Goal: Transaction & Acquisition: Purchase product/service

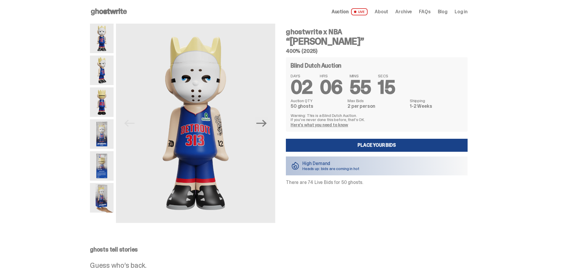
drag, startPoint x: 0, startPoint y: 0, endPoint x: 293, endPoint y: 191, distance: 349.6
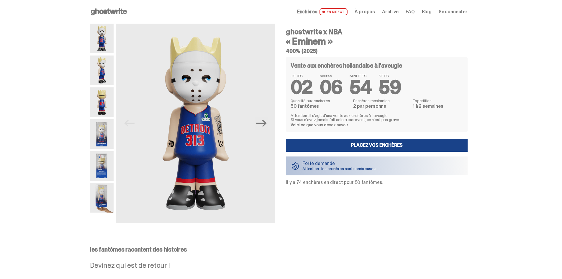
click at [308, 126] on font "Voici ce que vous devez savoir" at bounding box center [320, 124] width 58 height 5
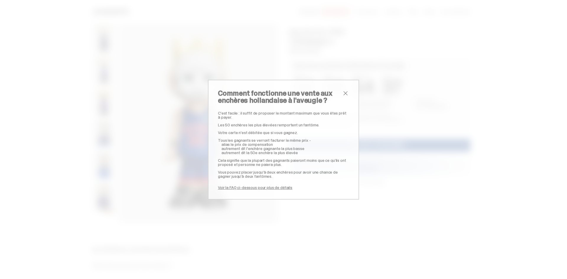
click at [338, 91] on h2 "Comment fonctionne une vente aux enchères hollandaise à l'aveugle ?" at bounding box center [280, 97] width 124 height 14
click at [342, 91] on span "fermer" at bounding box center [345, 93] width 7 height 7
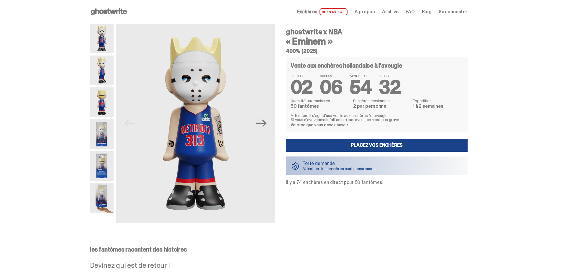
click at [113, 66] on img at bounding box center [102, 70] width 24 height 30
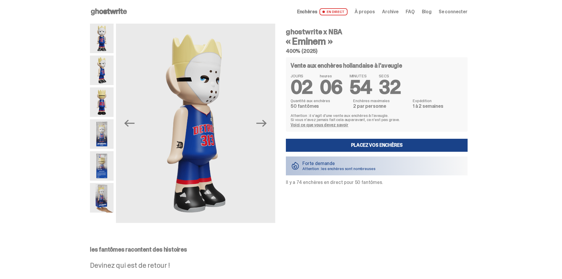
click at [117, 95] on div "Previous Next" at bounding box center [182, 123] width 185 height 199
click at [112, 97] on img at bounding box center [102, 102] width 24 height 30
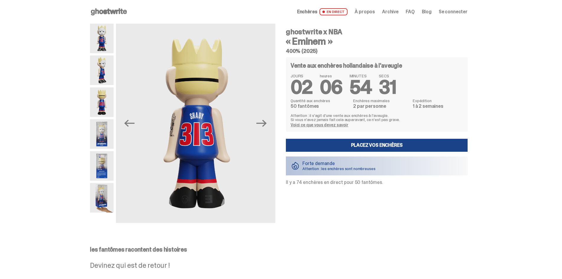
click at [102, 132] on img at bounding box center [102, 134] width 24 height 30
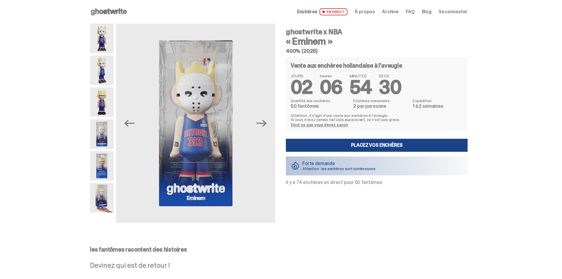
click at [102, 154] on img at bounding box center [102, 166] width 24 height 30
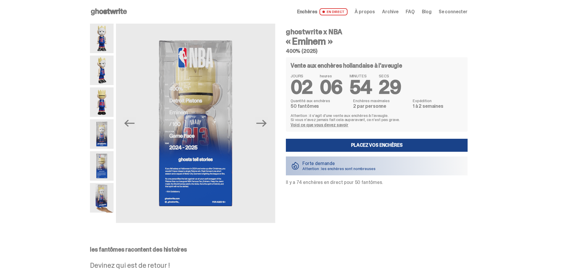
click at [101, 176] on img at bounding box center [102, 166] width 24 height 30
click at [102, 195] on img at bounding box center [102, 198] width 24 height 30
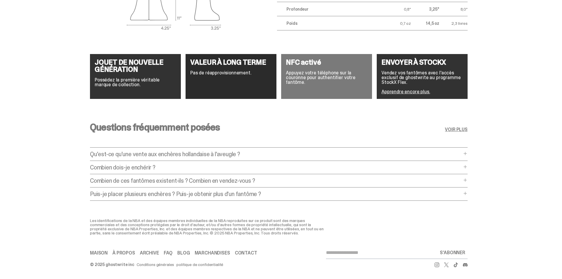
scroll to position [1094, 0]
click at [169, 164] on p "Combien dois-je enchérir ?" at bounding box center [276, 167] width 372 height 6
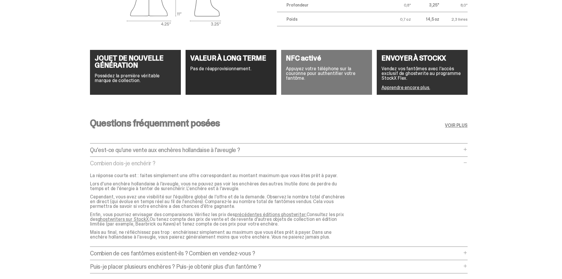
click at [169, 162] on p "Combien dois-je enchérir ?" at bounding box center [276, 163] width 372 height 6
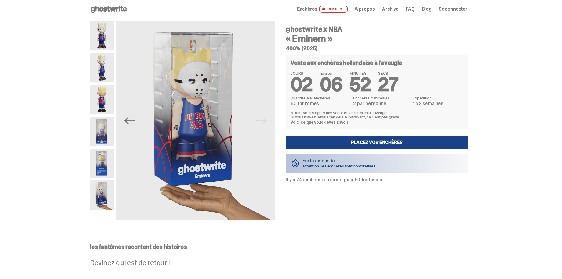
scroll to position [0, 0]
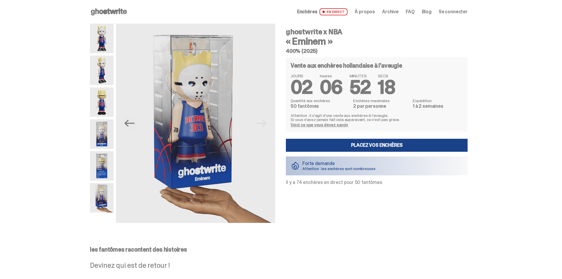
drag, startPoint x: 287, startPoint y: 182, endPoint x: 389, endPoint y: 186, distance: 101.9
click at [389, 186] on div "ghostwrite x NBA « Eminem » 400% (2025) Vente aux enchères hollandaise à l'aveu…" at bounding box center [373, 123] width 189 height 199
click at [337, 12] on font "EN DIRECT" at bounding box center [336, 11] width 18 height 5
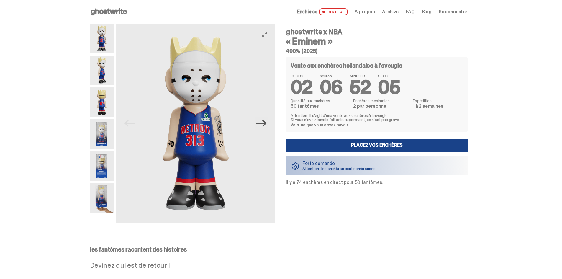
click at [263, 125] on icon "Next" at bounding box center [262, 123] width 10 height 10
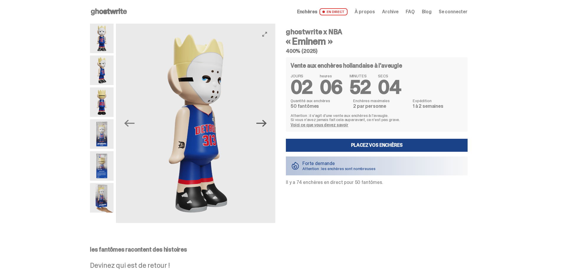
click at [263, 125] on icon "Next" at bounding box center [262, 123] width 10 height 10
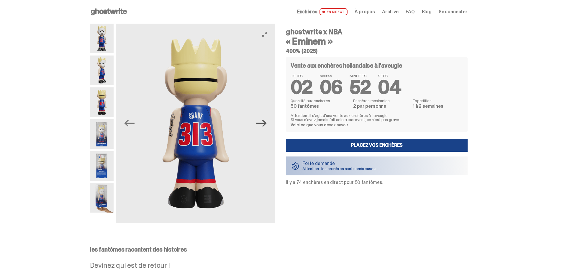
click at [263, 125] on icon "Next" at bounding box center [262, 123] width 10 height 10
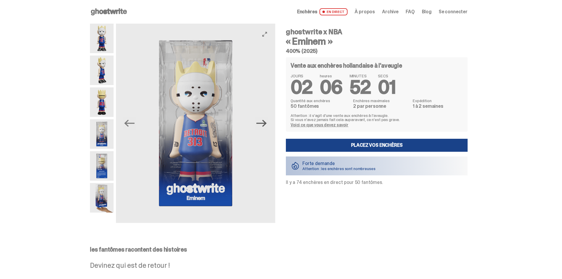
click at [263, 125] on icon "Next" at bounding box center [262, 123] width 10 height 10
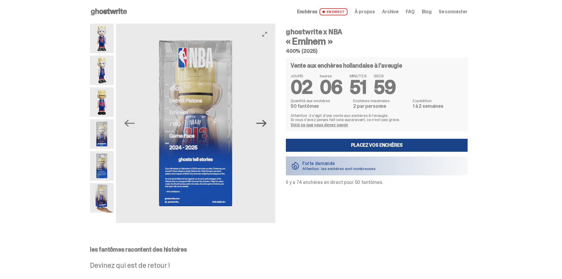
click at [263, 125] on icon "Next" at bounding box center [262, 123] width 10 height 10
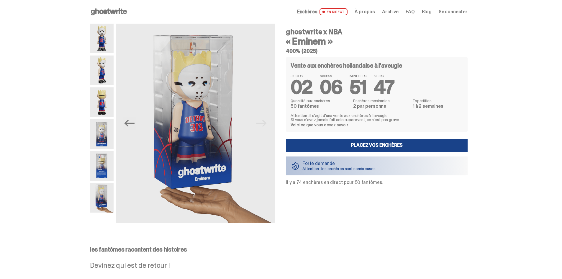
drag, startPoint x: 286, startPoint y: 182, endPoint x: 383, endPoint y: 180, distance: 96.6
click at [383, 180] on div "ghostwrite x NBA « Eminem » 400% (2025) Vente aux enchères hollandaise à l'aveu…" at bounding box center [373, 123] width 189 height 199
click at [383, 184] on p "Il y a 74 enchères en direct pour 50 fantômes." at bounding box center [377, 182] width 182 height 5
click at [406, 147] on link "Placez vos enchères" at bounding box center [377, 145] width 182 height 13
drag, startPoint x: 286, startPoint y: 183, endPoint x: 389, endPoint y: 191, distance: 102.7
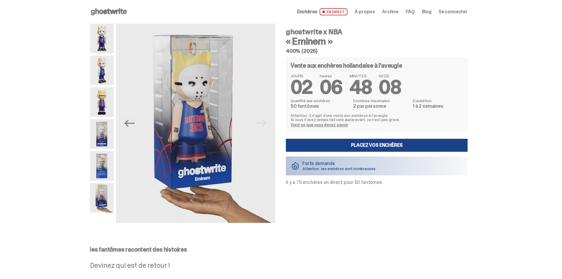
click at [389, 191] on div "ghostwrite x NBA « Eminem » 400% (2025) Vente aux enchères hollandaise à l'aveu…" at bounding box center [373, 123] width 189 height 199
click at [389, 193] on div "ghostwrite x NBA « Eminem » 400% (2025) Vente aux enchères hollandaise à l'aveu…" at bounding box center [373, 123] width 189 height 199
drag, startPoint x: 288, startPoint y: 181, endPoint x: 323, endPoint y: 182, distance: 35.5
click at [323, 182] on div "ghostwrite x NBA « Eminem » 400% (2025) Vente aux enchères hollandaise à l'aveu…" at bounding box center [373, 123] width 189 height 199
click at [323, 193] on div "ghostwrite x NBA « Eminem » 400% (2025) Vente aux enchères hollandaise à l'aveu…" at bounding box center [373, 123] width 189 height 199
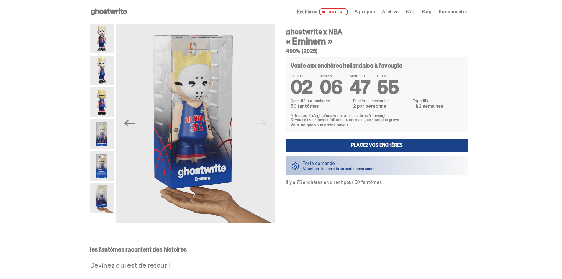
drag, startPoint x: 383, startPoint y: 183, endPoint x: 282, endPoint y: 184, distance: 101.8
click at [282, 184] on div "ghostwrite x NBA « Eminem » 400% (2025) Vente aux enchères hollandaise à l'aveu…" at bounding box center [373, 123] width 189 height 199
click at [298, 199] on div "ghostwrite x NBA « Eminem » 400% (2025) Vente aux enchères hollandaise à l'aveu…" at bounding box center [373, 123] width 189 height 199
drag, startPoint x: 287, startPoint y: 182, endPoint x: 381, endPoint y: 183, distance: 93.6
click at [381, 183] on div "ghostwrite x NBA « Eminem » 400% (2025) Vente aux enchères hollandaise à l'aveu…" at bounding box center [373, 123] width 189 height 199
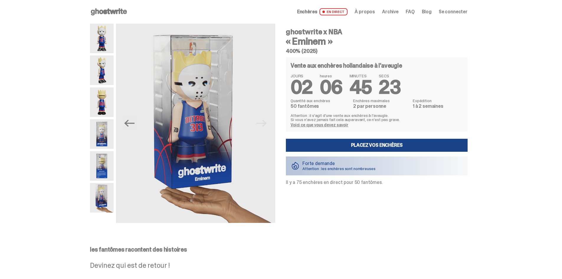
click at [379, 197] on div "ghostwrite x NBA « Eminem » 400% (2025) Vente aux enchères hollandaise à l'aveu…" at bounding box center [373, 123] width 189 height 199
drag, startPoint x: 354, startPoint y: 107, endPoint x: 388, endPoint y: 108, distance: 34.6
click at [388, 108] on div "Quantité aux enchères 50 fantômes Enchères maximales 2 par personne Expédition …" at bounding box center [377, 104] width 172 height 10
click at [388, 108] on dd "2 par personne" at bounding box center [381, 106] width 56 height 5
click at [266, 126] on img at bounding box center [195, 123] width 159 height 199
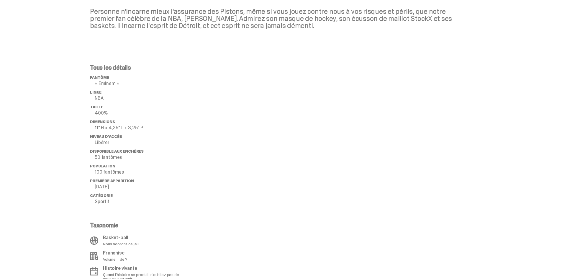
scroll to position [325, 0]
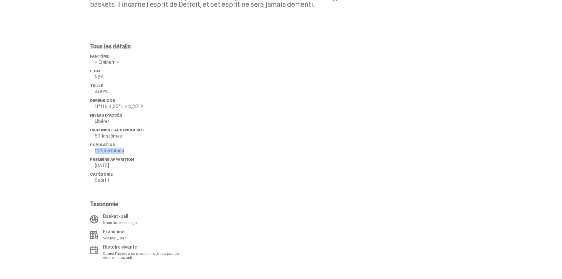
drag, startPoint x: 93, startPoint y: 150, endPoint x: 145, endPoint y: 149, distance: 52.6
click at [145, 149] on li "Population 100 fantômes" at bounding box center [137, 148] width 94 height 11
click at [146, 149] on p "100 fantômes" at bounding box center [140, 150] width 90 height 5
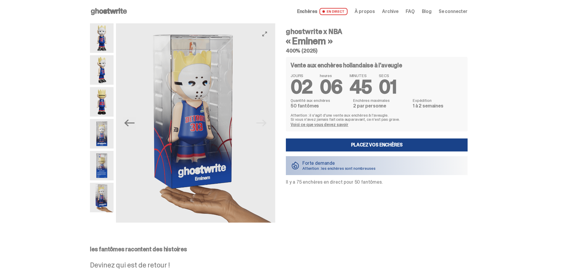
scroll to position [0, 0]
drag, startPoint x: 288, startPoint y: 183, endPoint x: 375, endPoint y: 186, distance: 87.4
click at [374, 186] on div "ghostwrite x NBA « Eminem » 400% (2025) Vente aux enchères hollandaise à l'aveu…" at bounding box center [373, 123] width 189 height 199
click at [375, 186] on div "ghostwrite x NBA « Eminem » 400% (2025) Vente aux enchères hollandaise à l'aveu…" at bounding box center [373, 123] width 189 height 199
drag, startPoint x: 383, startPoint y: 183, endPoint x: 288, endPoint y: 179, distance: 95.1
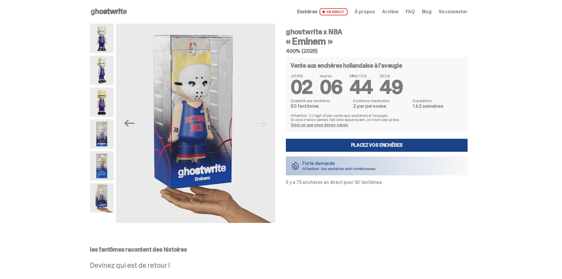
click at [288, 180] on p "Il y a 75 enchères en direct pour 50 fantômes." at bounding box center [377, 182] width 182 height 5
click at [291, 189] on div "ghostwrite x NBA « Eminem » 400% (2025) Vente aux enchères hollandaise à l'aveu…" at bounding box center [373, 123] width 189 height 199
click at [132, 128] on icon "Previous" at bounding box center [129, 123] width 10 height 10
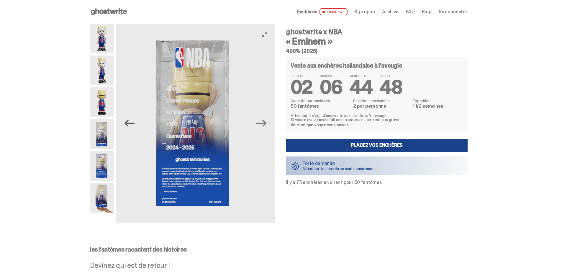
click at [131, 127] on icon "Previous" at bounding box center [129, 123] width 10 height 10
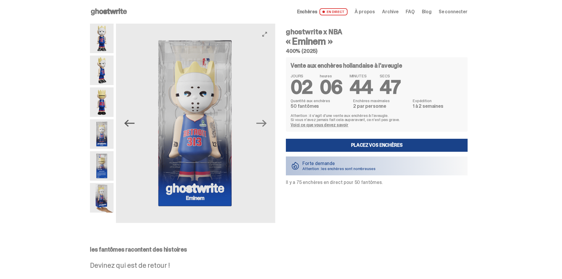
click at [131, 127] on icon "Previous" at bounding box center [129, 123] width 10 height 10
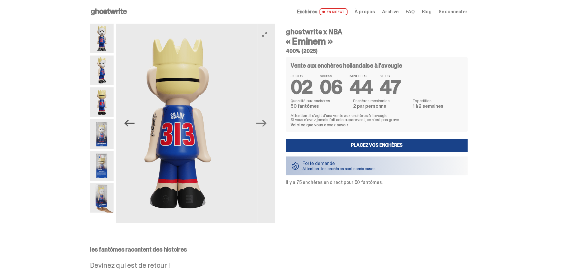
click at [131, 127] on icon "Previous" at bounding box center [129, 123] width 10 height 10
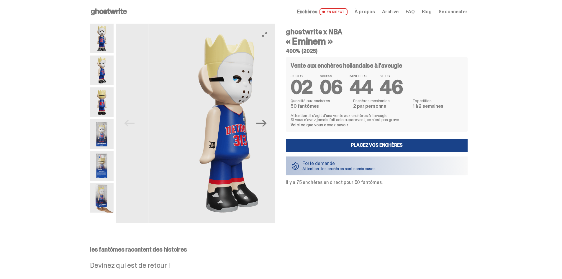
click at [131, 127] on img at bounding box center [68, 123] width 159 height 199
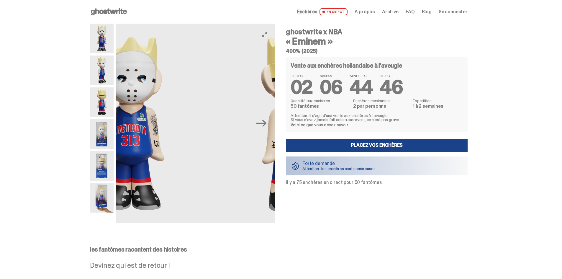
click at [131, 127] on img at bounding box center [131, 123] width 159 height 199
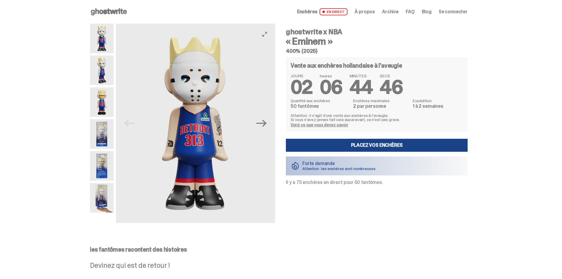
click at [131, 127] on img at bounding box center [194, 123] width 159 height 199
click at [131, 127] on img at bounding box center [195, 123] width 159 height 199
click at [100, 65] on img at bounding box center [102, 70] width 24 height 30
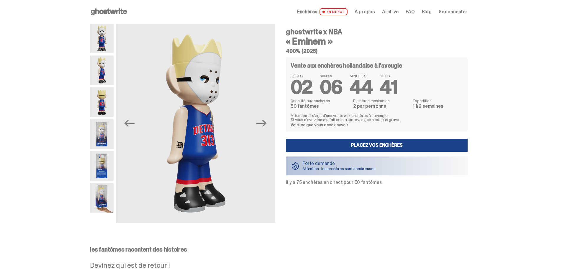
click at [105, 47] on img at bounding box center [102, 39] width 24 height 30
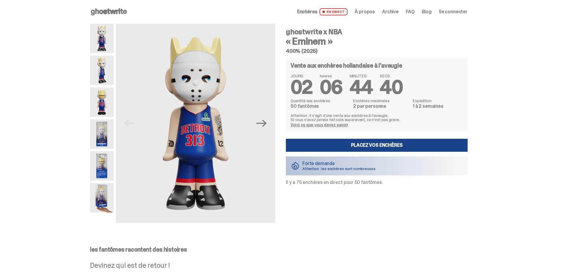
click at [103, 71] on img at bounding box center [102, 70] width 24 height 30
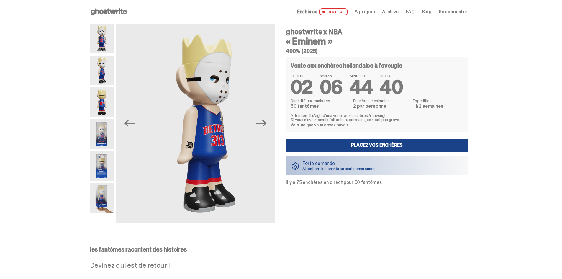
click at [99, 97] on img at bounding box center [102, 102] width 24 height 30
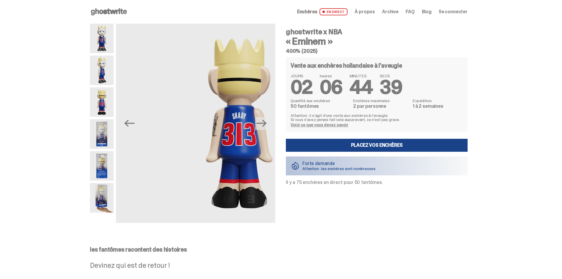
click at [105, 122] on img at bounding box center [102, 134] width 24 height 30
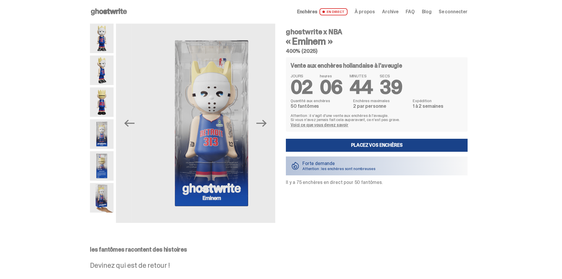
click at [107, 144] on img at bounding box center [102, 134] width 24 height 30
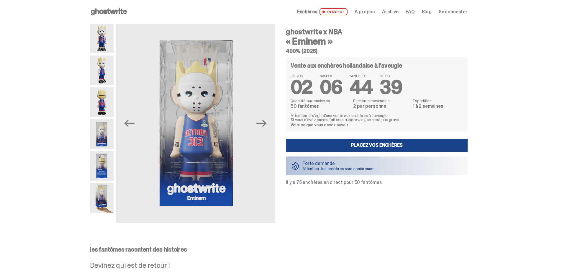
click at [109, 165] on img at bounding box center [102, 166] width 24 height 30
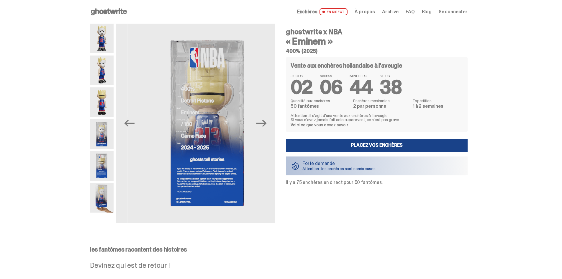
click at [105, 195] on img at bounding box center [102, 198] width 24 height 30
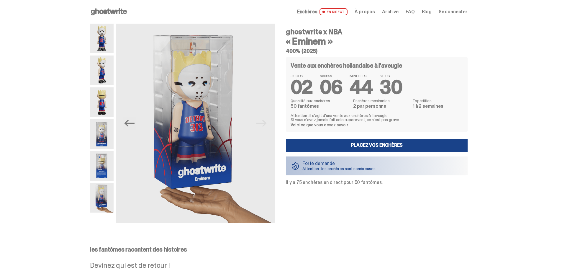
drag, startPoint x: 286, startPoint y: 182, endPoint x: 384, endPoint y: 186, distance: 98.1
click at [384, 186] on div "ghostwrite x NBA « Eminem » 400% (2025) Vente aux enchères hollandaise à l'aveu…" at bounding box center [373, 123] width 189 height 199
click at [385, 190] on div "ghostwrite x NBA « Eminem » 400% (2025) Vente aux enchères hollandaise à l'aveu…" at bounding box center [373, 123] width 189 height 199
click at [104, 108] on img at bounding box center [102, 102] width 24 height 30
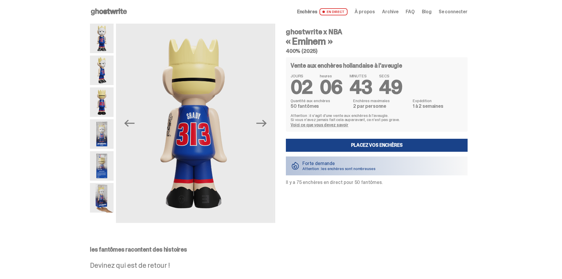
click at [107, 68] on img at bounding box center [102, 70] width 24 height 30
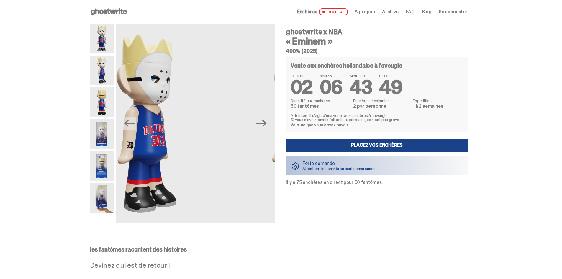
click at [108, 40] on img at bounding box center [102, 39] width 24 height 30
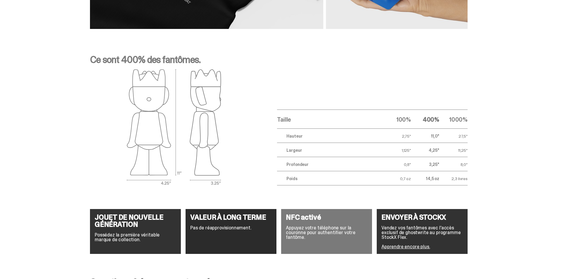
scroll to position [945, 0]
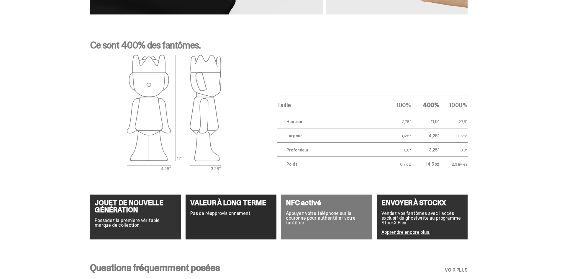
drag, startPoint x: 452, startPoint y: 102, endPoint x: 471, endPoint y: 106, distance: 19.0
click at [471, 106] on div "Ce sont 400% des fantômes. Taille 100% 400% 1000% Hauteur 2,75" 11,0" 27,5" Lar…" at bounding box center [279, 105] width 558 height 159
click at [478, 106] on div "Ce sont 400% des fantômes. [GEOGRAPHIC_DATA] 100% 400% 1000% [GEOGRAPHIC_DATA] …" at bounding box center [279, 105] width 558 height 159
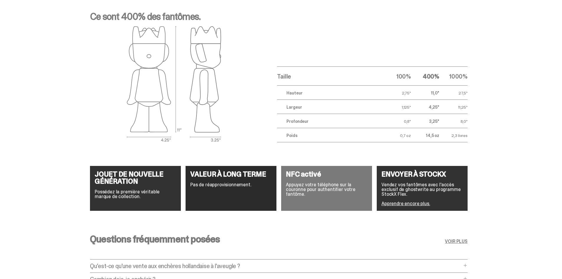
scroll to position [974, 0]
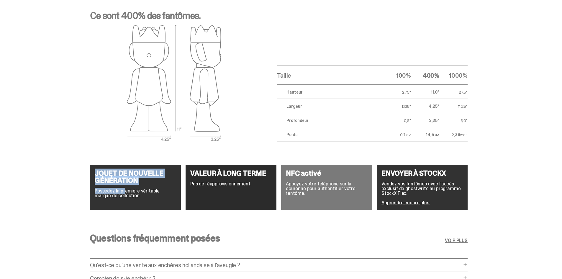
drag, startPoint x: 96, startPoint y: 175, endPoint x: 131, endPoint y: 195, distance: 40.5
click at [130, 195] on div "JOUET DE NOUVELLE GÉNÉRATION Possédez la première véritable marque de collectio…" at bounding box center [135, 187] width 91 height 45
click at [131, 195] on p "Possédez la première véritable marque de collection." at bounding box center [135, 193] width 81 height 9
click at [133, 194] on p "Possédez la première véritable marque de collection." at bounding box center [135, 193] width 81 height 9
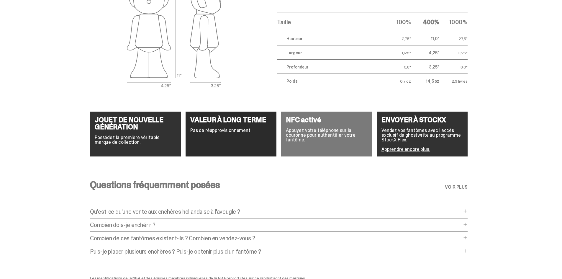
scroll to position [1033, 0]
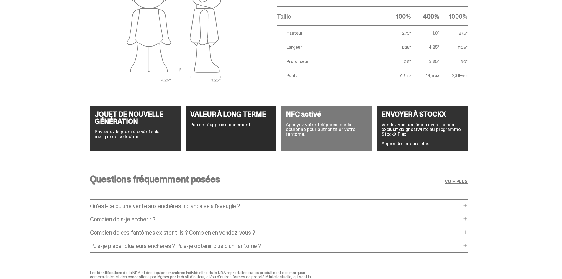
click at [198, 245] on font "Puis-je placer plusieurs enchères ? Puis-je obtenir plus d'un fantôme ?" at bounding box center [175, 246] width 171 height 8
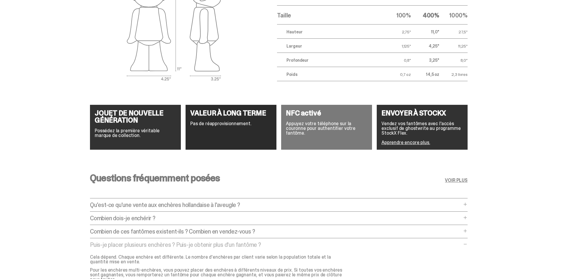
scroll to position [1063, 0]
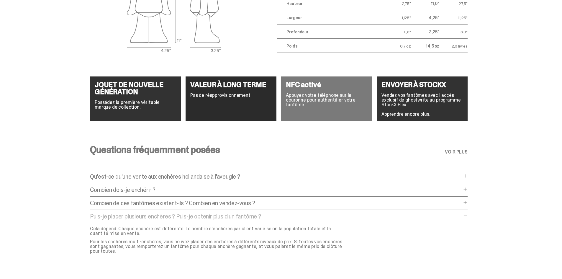
click at [174, 214] on font "Puis-je placer plusieurs enchères ? Puis-je obtenir plus d'un fantôme ?" at bounding box center [175, 217] width 171 height 8
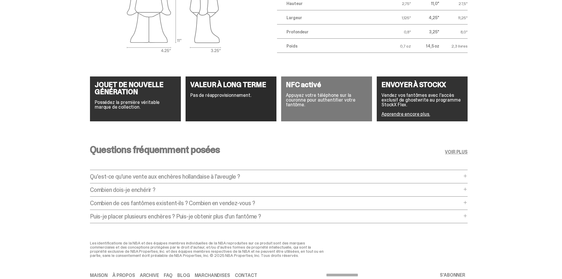
click at [180, 205] on font "Combien de ces fantômes existent-ils ? Combien en vendez-vous ?" at bounding box center [172, 203] width 165 height 8
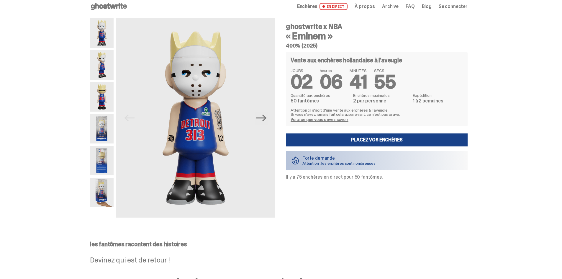
scroll to position [0, 0]
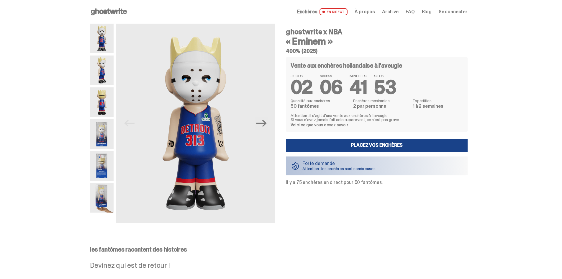
drag, startPoint x: 289, startPoint y: 183, endPoint x: 388, endPoint y: 187, distance: 99.3
click at [388, 187] on div "ghostwrite x NBA « Eminem » 400% (2025) Vente aux enchères hollandaise à l'aveu…" at bounding box center [373, 123] width 189 height 199
click at [384, 190] on div "ghostwrite x NBA « Eminem » 400% (2025) Vente aux enchères hollandaise à l'aveu…" at bounding box center [373, 123] width 189 height 199
click at [386, 183] on p "Il y a 75 enchères en direct pour 50 fantômes." at bounding box center [377, 182] width 182 height 5
click at [263, 126] on icon "Next" at bounding box center [262, 123] width 10 height 10
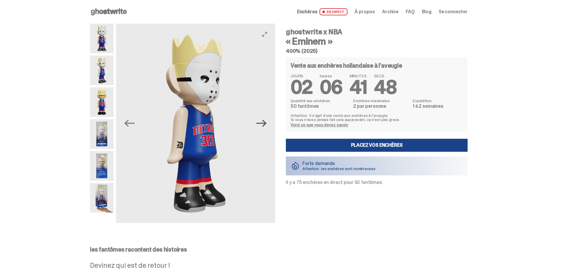
click at [263, 126] on icon "Next" at bounding box center [262, 123] width 10 height 10
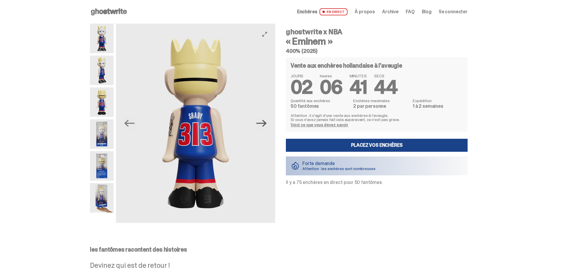
click at [266, 120] on icon "Next" at bounding box center [262, 123] width 10 height 10
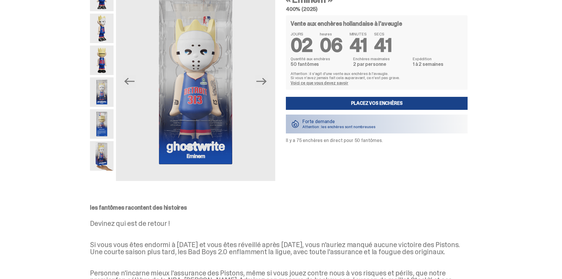
scroll to position [59, 0]
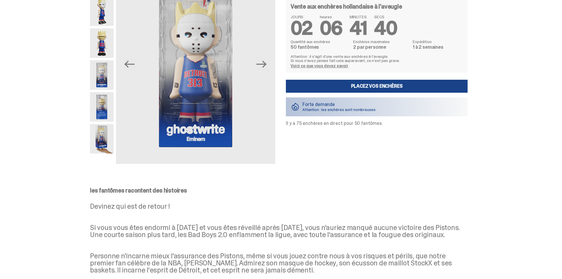
click at [106, 144] on img at bounding box center [102, 139] width 24 height 30
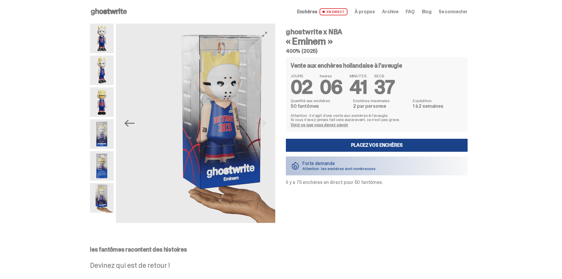
click at [209, 173] on img at bounding box center [224, 123] width 159 height 199
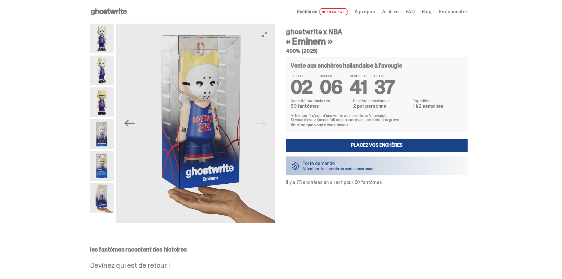
click at [268, 174] on img at bounding box center [203, 123] width 159 height 199
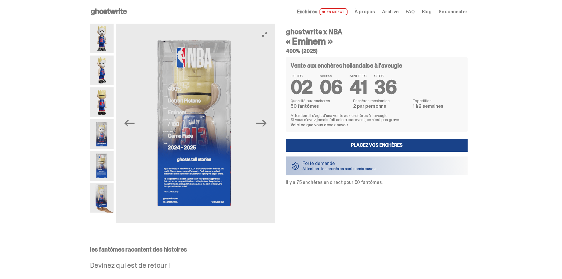
click at [250, 166] on img at bounding box center [194, 123] width 159 height 199
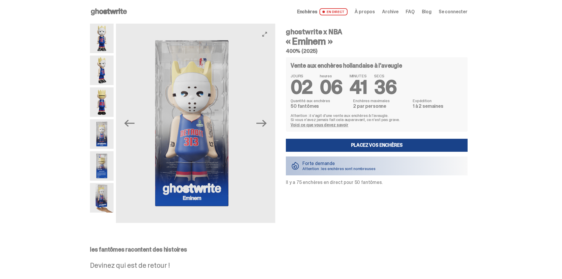
click at [238, 163] on img at bounding box center [191, 123] width 159 height 199
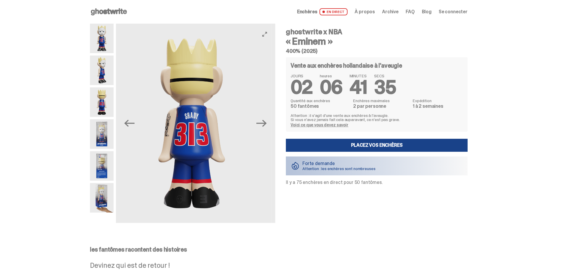
click at [237, 161] on img at bounding box center [191, 123] width 159 height 199
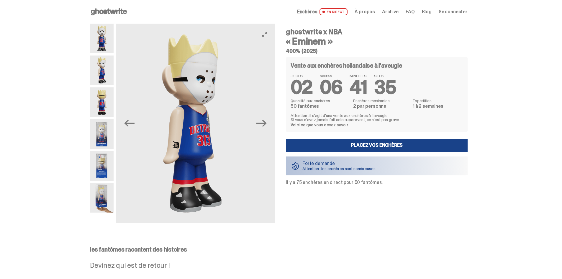
click at [240, 161] on img at bounding box center [191, 123] width 159 height 199
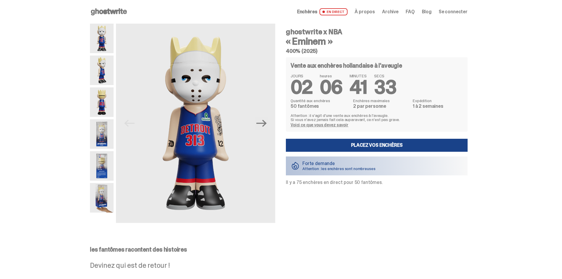
click at [344, 12] on font "EN DIRECT" at bounding box center [336, 11] width 18 height 5
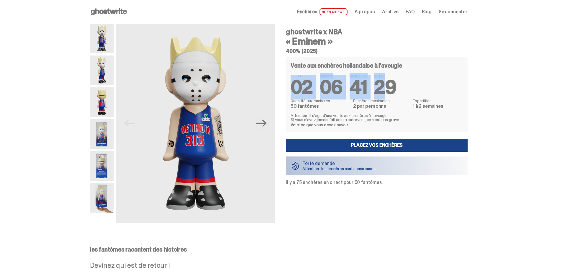
click at [387, 81] on div "JOURS 02 heures 06 MINUTES 41 SECS 29" at bounding box center [377, 85] width 172 height 23
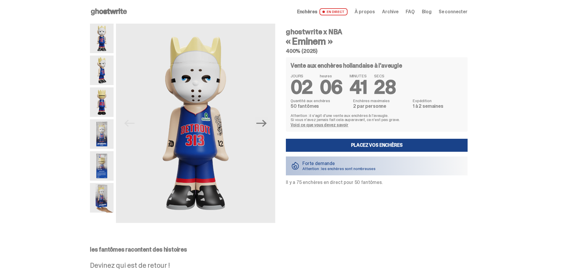
click at [400, 85] on div "JOURS 02 heures 06 MINUTES 41 SECS 28" at bounding box center [377, 85] width 172 height 23
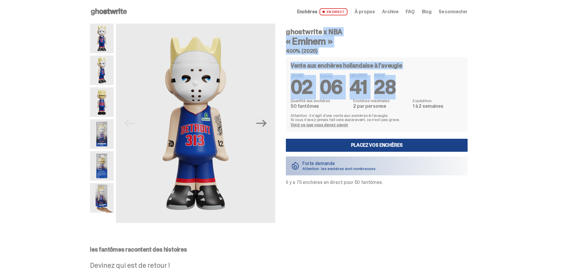
drag, startPoint x: 393, startPoint y: 87, endPoint x: 280, endPoint y: 88, distance: 112.8
click at [280, 88] on div "Previous Next ghostwrite x NBA « Eminem » 400% (2025) Vente aux enchères hollan…" at bounding box center [279, 129] width 378 height 211
click at [291, 85] on div "Vente aux enchères hollandaise à l'aveugle JOURS 02 heures 06 MINUTES 41 SECS 2…" at bounding box center [377, 94] width 182 height 74
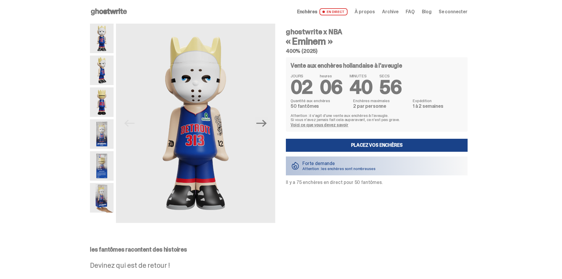
drag, startPoint x: 291, startPoint y: 184, endPoint x: 397, endPoint y: 182, distance: 106.0
click at [397, 182] on p "Il y a 75 enchères en direct pour 50 fantômes." at bounding box center [377, 182] width 182 height 5
click at [396, 186] on div "ghostwrite x NBA « Eminem » 400% (2025) Vente aux enchères hollandaise à l'aveu…" at bounding box center [373, 123] width 189 height 199
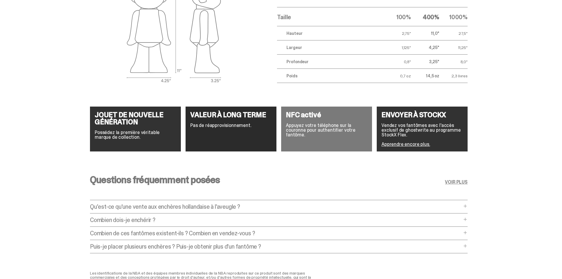
scroll to position [1092, 0]
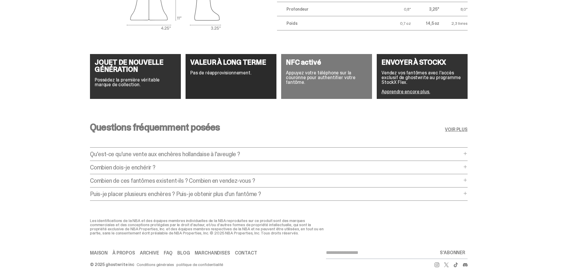
click at [234, 154] on font "Qu'est-ce qu'une vente aux enchères hollandaise à l'aveugle ?" at bounding box center [165, 154] width 150 height 8
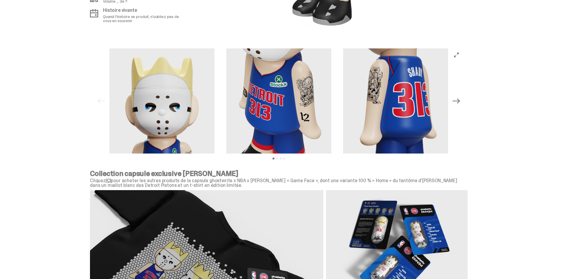
scroll to position [561, 0]
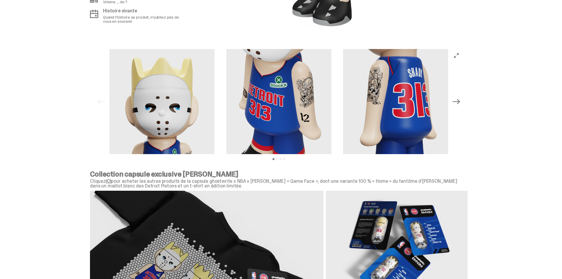
click at [101, 101] on div "Previous Next Voir la diapositive 1 Voir la diapositive 2 Voir la diapositive 3…" at bounding box center [279, 101] width 368 height 105
click at [460, 101] on icon "Suivant" at bounding box center [457, 101] width 8 height 5
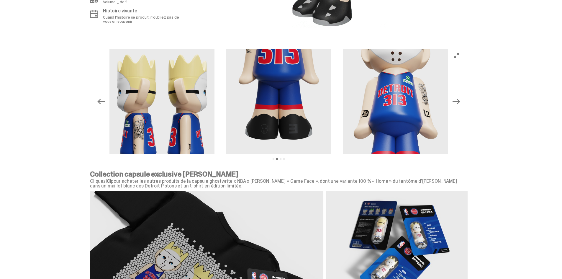
click at [460, 101] on icon "Suivant" at bounding box center [457, 101] width 8 height 5
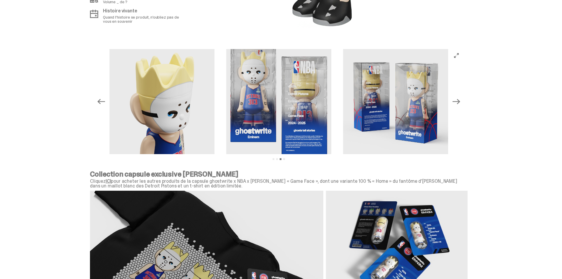
click at [460, 101] on icon "Suivant" at bounding box center [457, 101] width 8 height 5
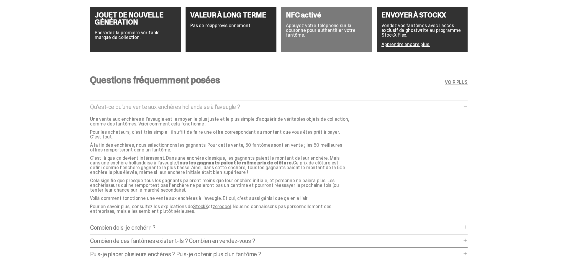
scroll to position [1151, 0]
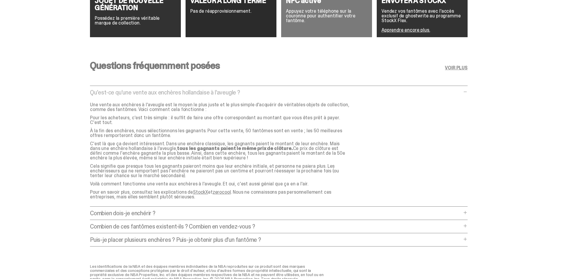
click at [154, 209] on font "Combien dois-je enchérir ?" at bounding box center [123, 213] width 66 height 8
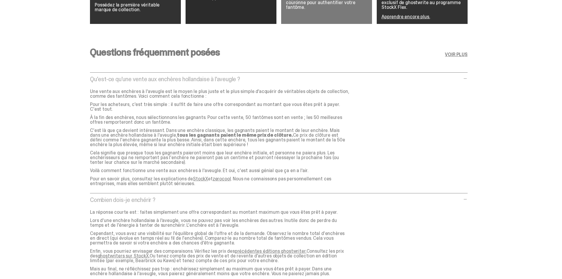
scroll to position [1181, 0]
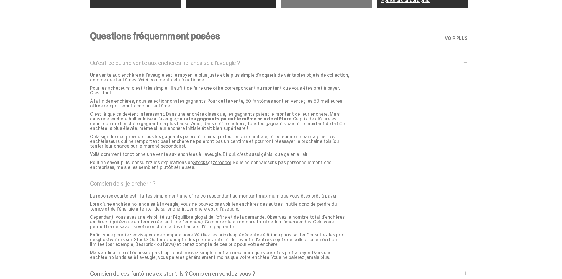
click at [267, 232] on font "précédentes éditions ghostwriter." at bounding box center [271, 235] width 72 height 6
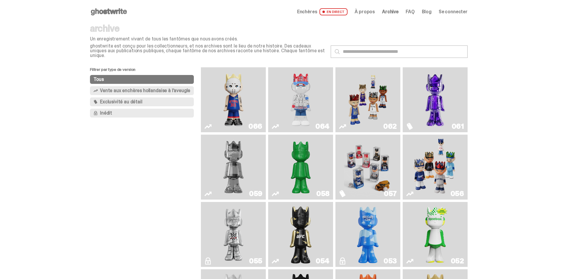
click at [299, 94] on img "Tu ne peux pas me voir" at bounding box center [301, 100] width 48 height 60
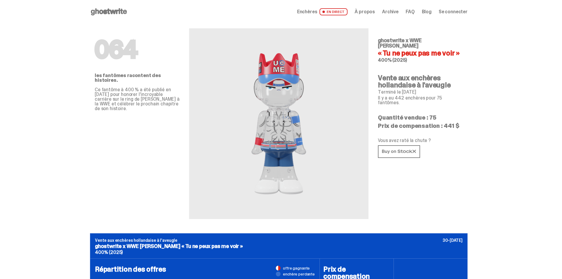
drag, startPoint x: 380, startPoint y: 116, endPoint x: 470, endPoint y: 116, distance: 90.3
click at [462, 123] on p "Prix ​​de compensation : 441 $" at bounding box center [420, 126] width 85 height 6
drag, startPoint x: 444, startPoint y: 114, endPoint x: 464, endPoint y: 115, distance: 20.1
click at [463, 123] on p "Prix ​​de compensation : 441 $" at bounding box center [420, 126] width 85 height 6
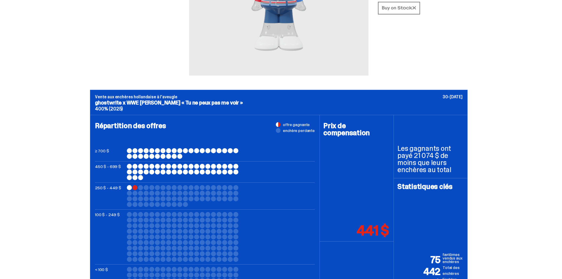
scroll to position [59, 0]
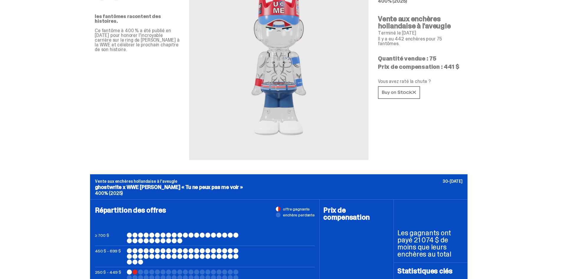
copy font "441 $"
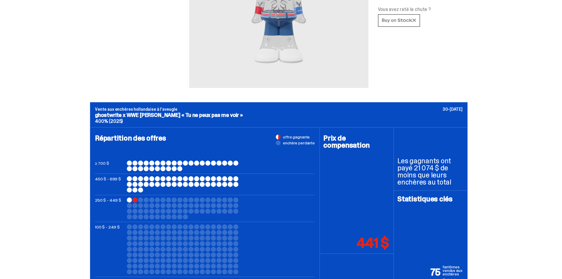
scroll to position [148, 0]
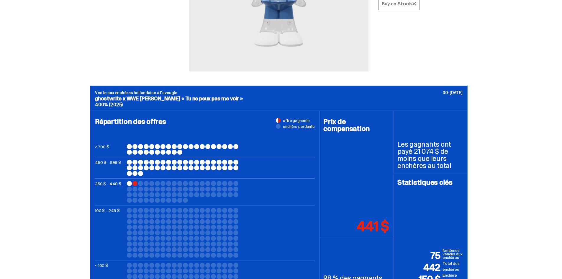
click at [137, 182] on div at bounding box center [135, 183] width 5 height 5
click at [132, 183] on div at bounding box center [129, 183] width 5 height 5
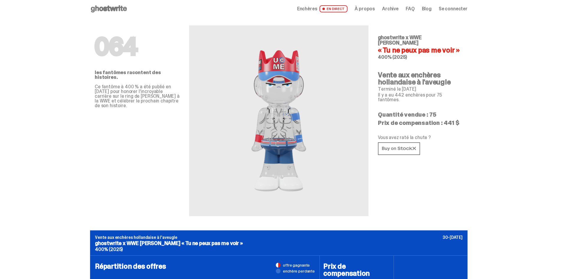
scroll to position [0, 0]
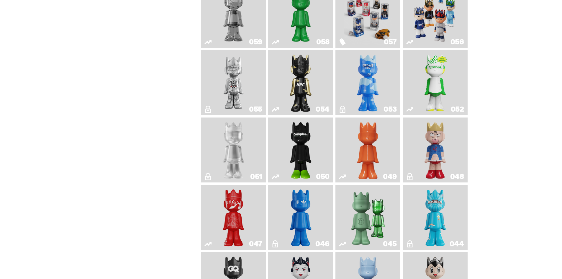
scroll to position [151, 0]
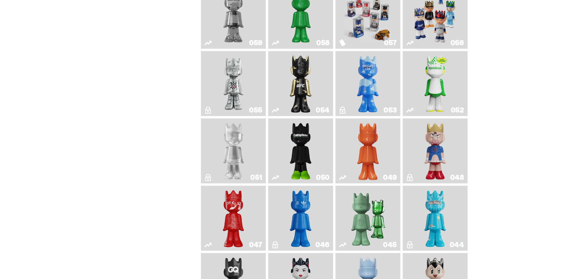
click at [303, 73] on img "Rubis" at bounding box center [301, 83] width 26 height 60
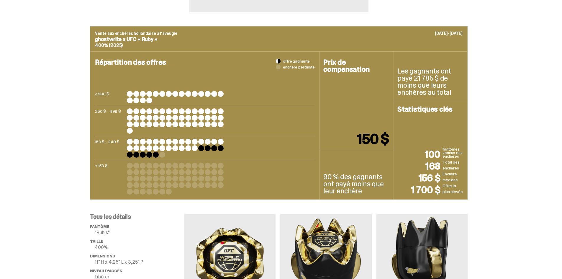
scroll to position [207, 0]
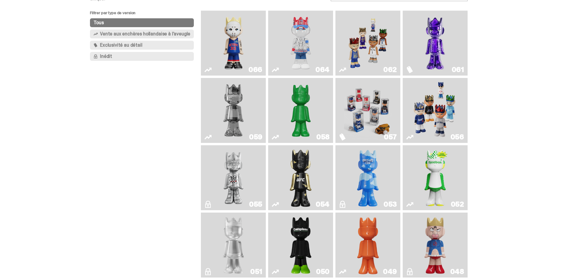
scroll to position [33, 0]
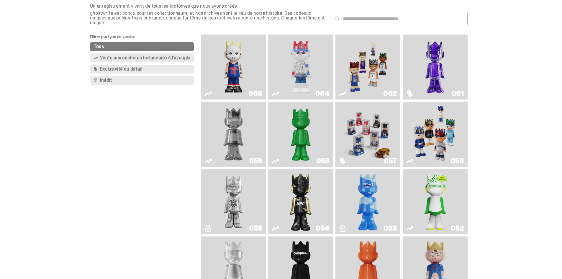
click at [365, 68] on img "Visage de jeu (2025)" at bounding box center [368, 67] width 48 height 60
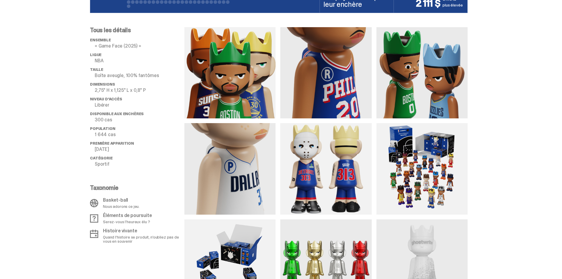
scroll to position [443, 0]
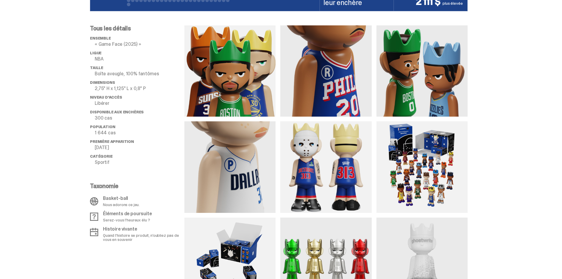
click at [264, 170] on img at bounding box center [229, 166] width 91 height 91
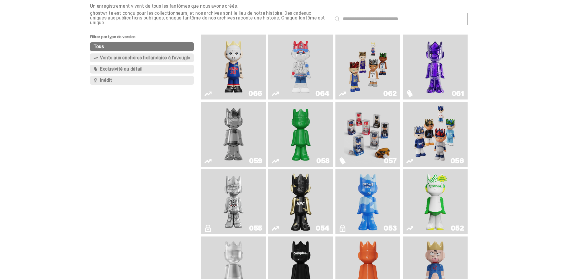
scroll to position [3, 0]
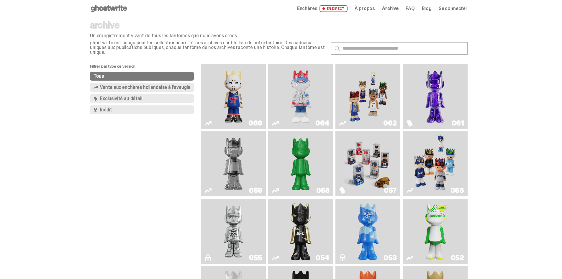
click at [438, 87] on img "Fantaisie" at bounding box center [435, 96] width 48 height 60
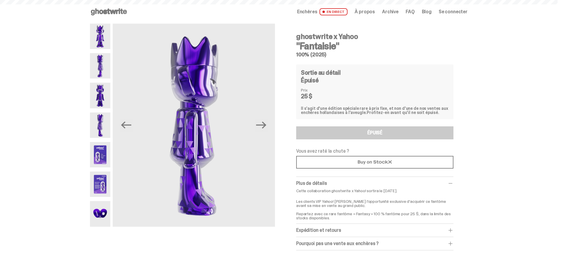
scroll to position [3, 0]
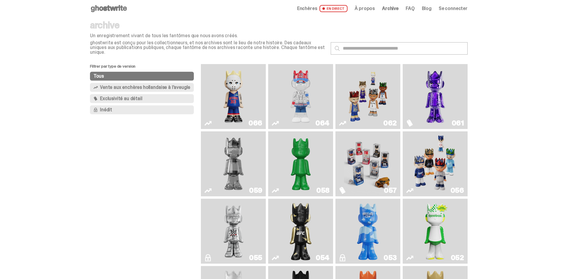
click at [369, 93] on img "Visage de jeu (2025)" at bounding box center [368, 96] width 48 height 60
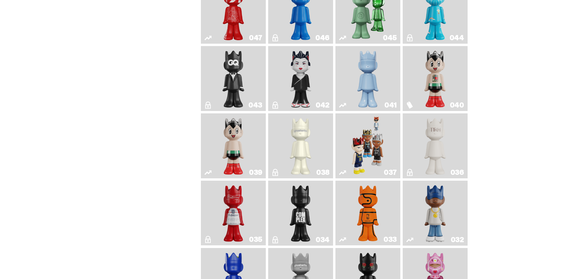
scroll to position [387, 0]
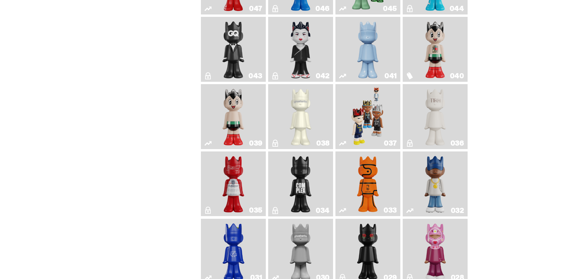
click at [297, 173] on img "Complexe" at bounding box center [301, 184] width 26 height 60
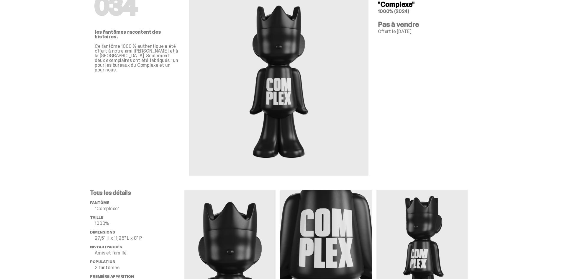
scroll to position [59, 0]
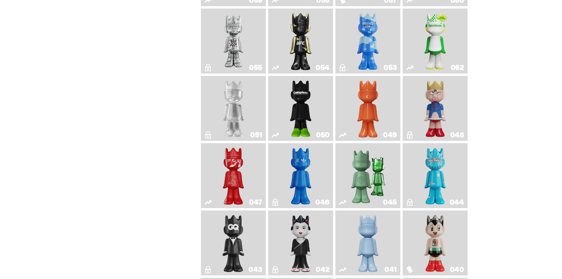
scroll to position [180, 0]
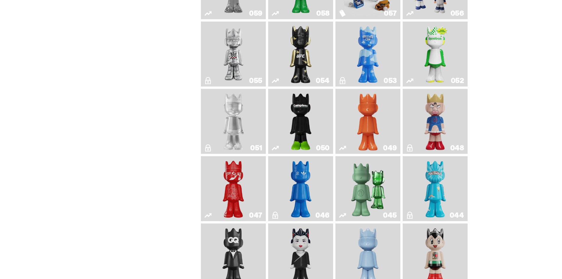
click at [243, 113] on img "LLLoyauté" at bounding box center [234, 121] width 26 height 60
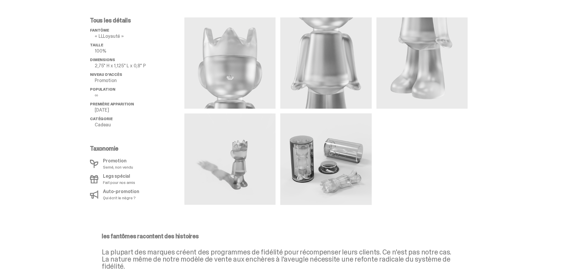
scroll to position [236, 0]
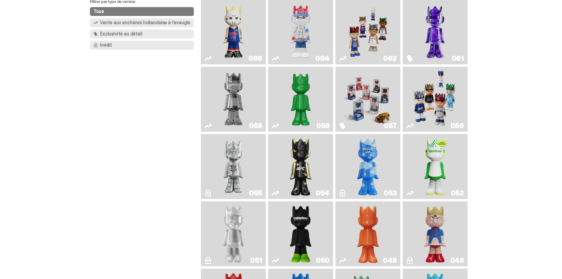
scroll to position [3, 0]
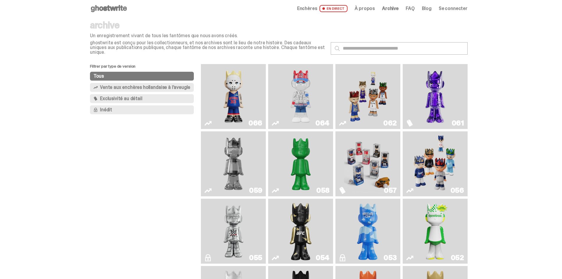
click at [163, 84] on font "Vente aux enchères hollandaise à l'aveugle" at bounding box center [145, 87] width 90 height 6
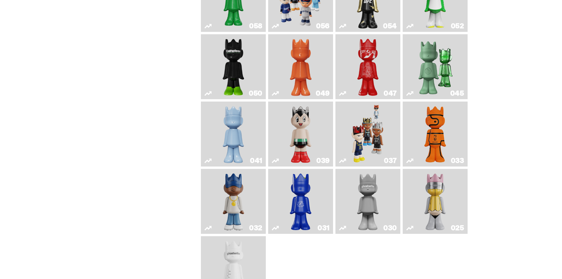
scroll to position [180, 0]
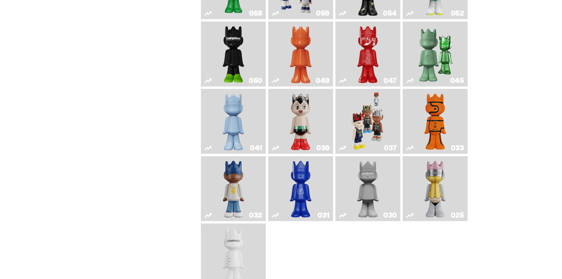
click at [377, 122] on img "Game Face (2024)" at bounding box center [368, 121] width 34 height 60
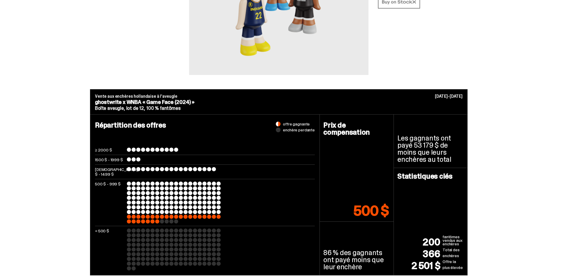
scroll to position [148, 0]
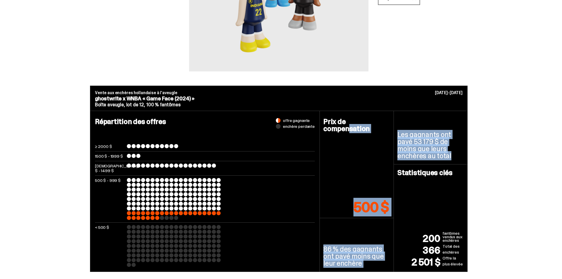
drag, startPoint x: 357, startPoint y: 199, endPoint x: 397, endPoint y: 202, distance: 39.4
click at [397, 202] on div "Prix ​​de compensation 500 $ 86 % des gagnants ont payé moins que leur enchère …" at bounding box center [394, 191] width 148 height 161
click at [385, 198] on font "500 $" at bounding box center [371, 207] width 35 height 19
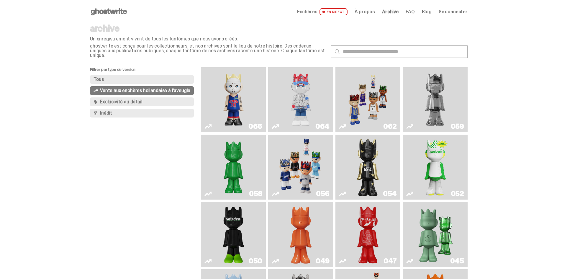
click at [239, 88] on img "Eminem" at bounding box center [234, 100] width 48 height 60
click at [314, 99] on img "Tu ne peux pas me voir" at bounding box center [301, 100] width 48 height 60
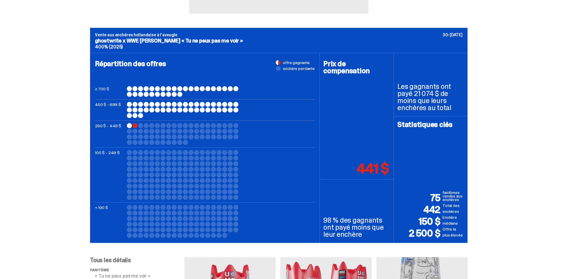
scroll to position [207, 0]
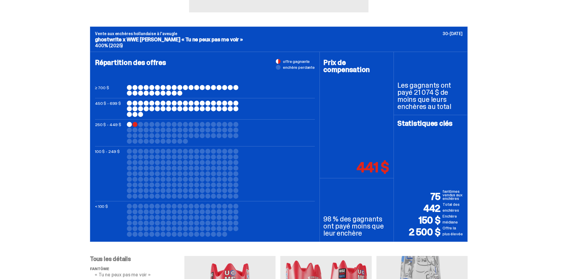
drag, startPoint x: 361, startPoint y: 166, endPoint x: 392, endPoint y: 168, distance: 30.4
click at [392, 168] on div "Prix ​​de compensation 441 $" at bounding box center [357, 115] width 74 height 126
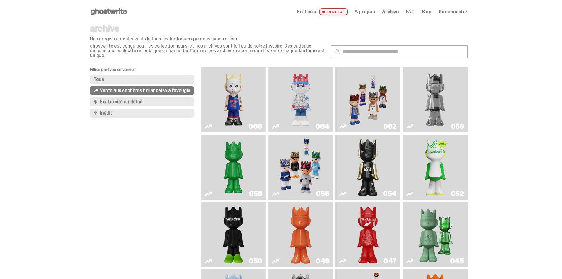
click at [449, 9] on font "Se connecter" at bounding box center [453, 12] width 29 height 6
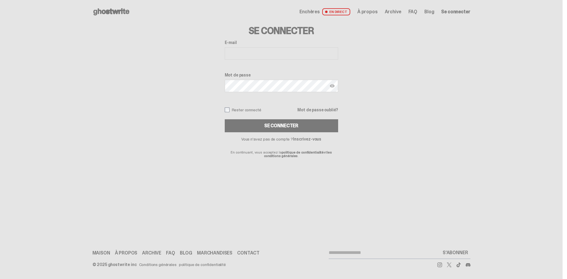
click at [268, 55] on input "E-mail" at bounding box center [281, 53] width 113 height 12
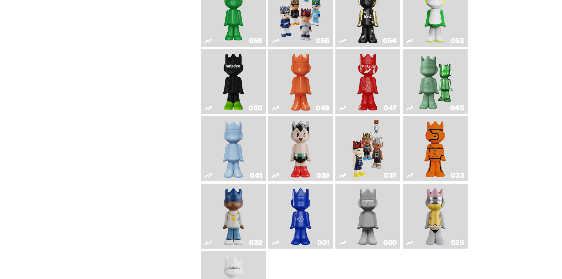
scroll to position [235, 0]
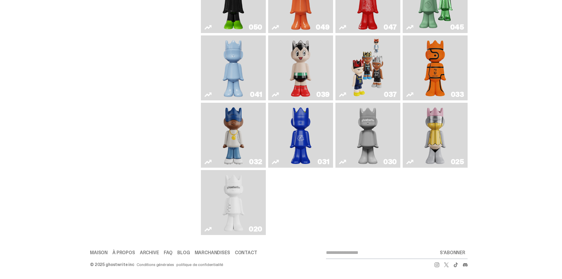
click at [236, 188] on img "fantôme" at bounding box center [234, 202] width 34 height 60
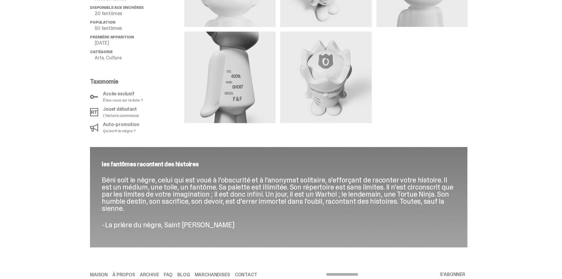
scroll to position [535, 0]
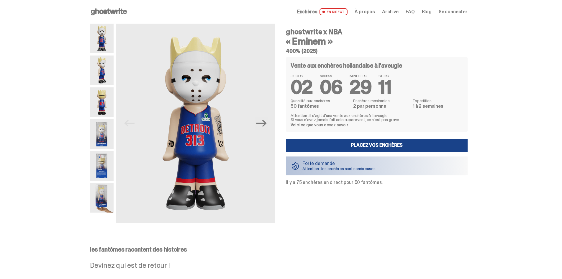
click at [102, 74] on img at bounding box center [102, 70] width 24 height 30
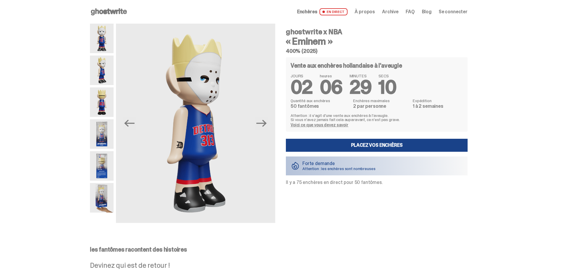
click at [113, 107] on img at bounding box center [102, 102] width 24 height 30
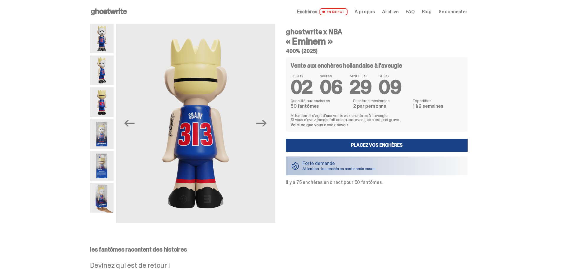
click at [105, 126] on img at bounding box center [102, 134] width 24 height 30
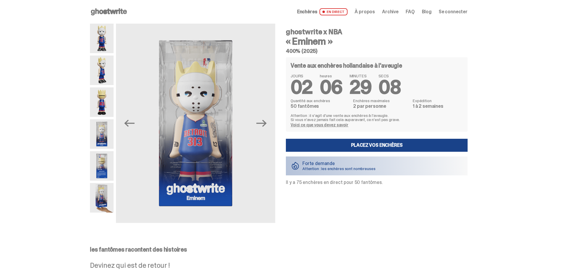
click at [107, 148] on img at bounding box center [102, 134] width 24 height 30
click at [101, 146] on img at bounding box center [102, 134] width 24 height 30
click at [103, 161] on img at bounding box center [102, 166] width 24 height 30
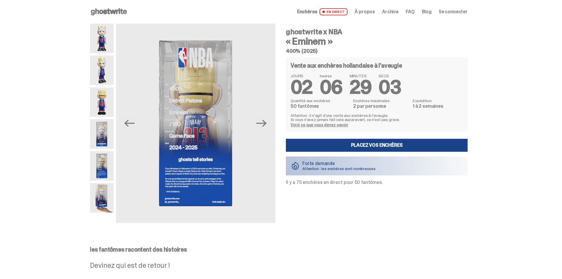
click at [102, 195] on img at bounding box center [102, 198] width 24 height 30
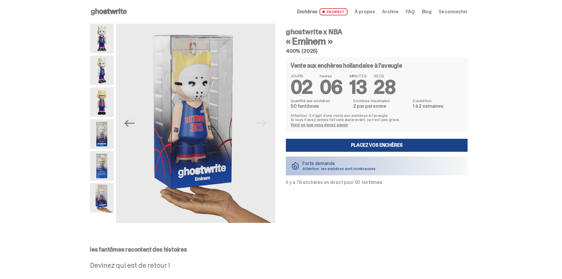
click at [341, 12] on font "EN DIRECT" at bounding box center [336, 11] width 18 height 5
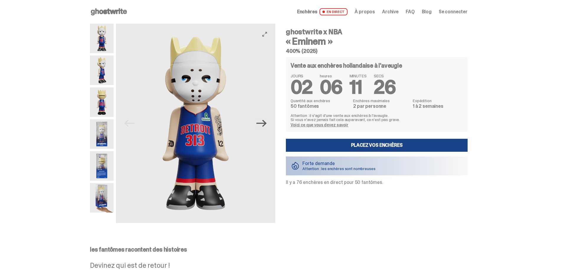
click at [262, 126] on icon "Next" at bounding box center [262, 123] width 10 height 10
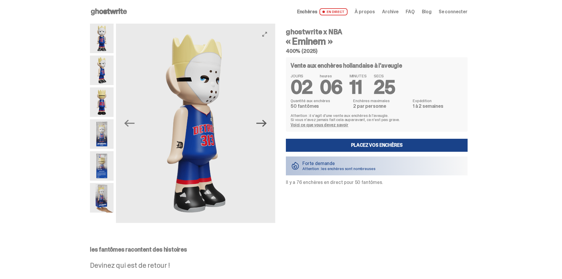
click at [262, 126] on icon "Next" at bounding box center [262, 123] width 10 height 10
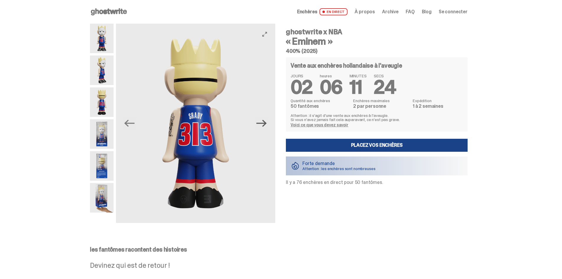
click at [262, 126] on icon "Next" at bounding box center [262, 123] width 10 height 10
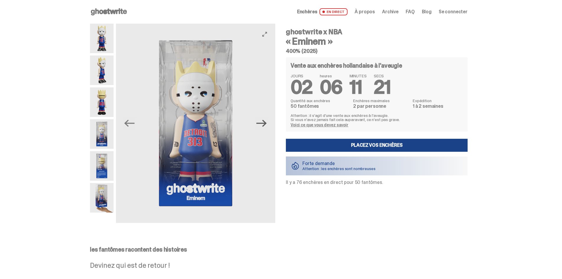
click at [262, 125] on icon "Next" at bounding box center [262, 123] width 10 height 10
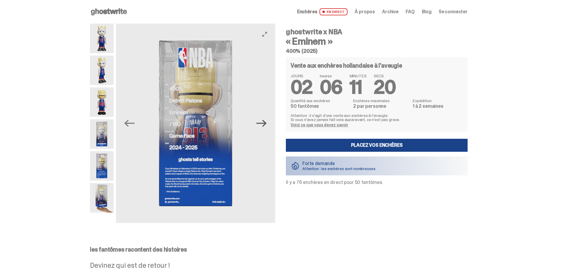
click at [267, 124] on icon "Suivant" at bounding box center [262, 123] width 10 height 7
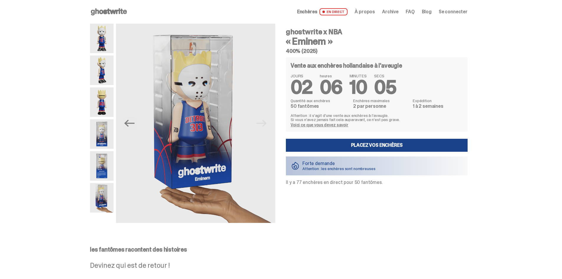
drag, startPoint x: 285, startPoint y: 180, endPoint x: 386, endPoint y: 182, distance: 100.7
click at [386, 182] on div "ghostwrite x NBA « Eminem » 400% (2025) Vente aux enchères hollandaise à l'aveu…" at bounding box center [373, 123] width 189 height 199
click at [386, 182] on p "Il y a 77 enchères en direct pour 50 fantômes." at bounding box center [377, 182] width 182 height 5
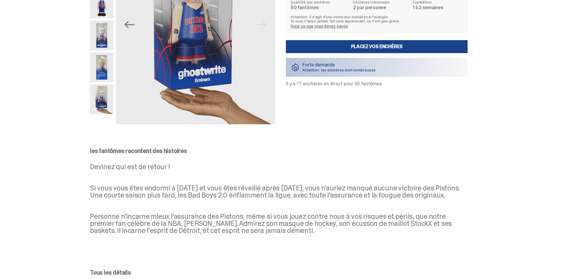
scroll to position [118, 0]
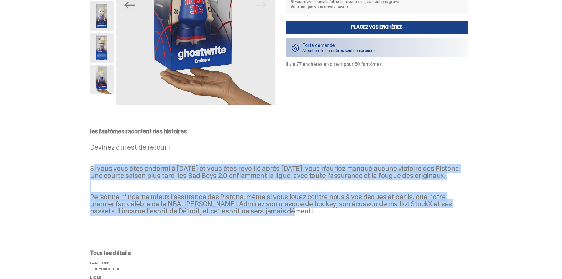
drag, startPoint x: 89, startPoint y: 168, endPoint x: 264, endPoint y: 215, distance: 181.4
click at [262, 217] on div "les fantômes racontent des histoires Devinez qui est de retour ! Si vous vous ê…" at bounding box center [279, 176] width 558 height 119
click at [264, 215] on div "les fantômes racontent des histoires Devinez qui est de retour ! Si vous vous ê…" at bounding box center [279, 176] width 378 height 96
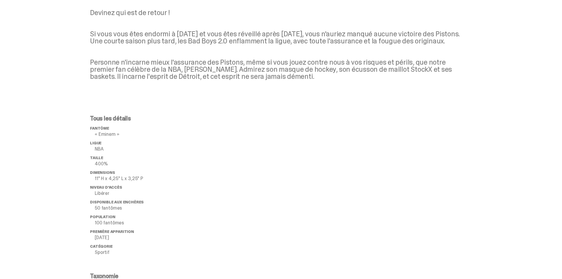
scroll to position [266, 0]
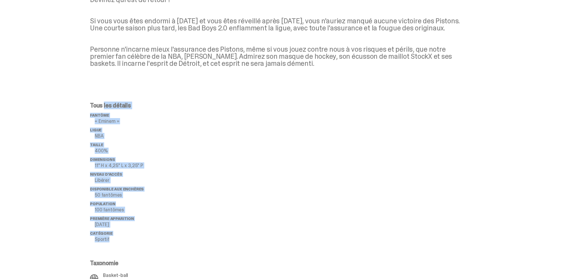
drag, startPoint x: 116, startPoint y: 238, endPoint x: 91, endPoint y: 108, distance: 132.9
click at [91, 108] on div "Tous les détails fantôme « [PERSON_NAME] » Ligue NBA Taille 400% Dimensions 11"…" at bounding box center [279, 210] width 558 height 244
click at [161, 150] on p "400%" at bounding box center [140, 150] width 90 height 5
click at [144, 134] on p "NBA" at bounding box center [140, 136] width 90 height 5
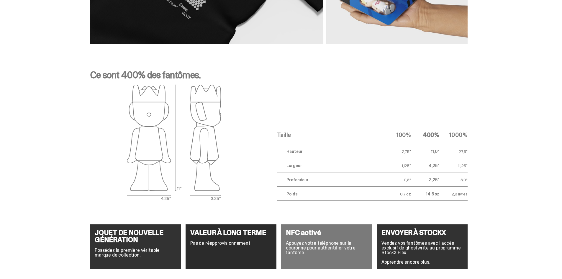
scroll to position [915, 0]
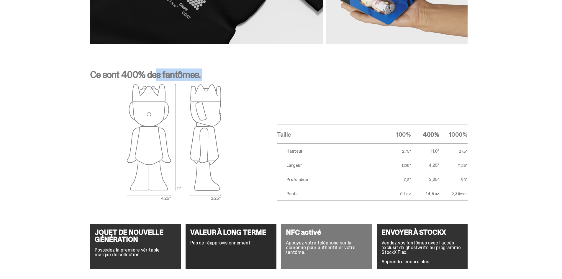
drag, startPoint x: 118, startPoint y: 81, endPoint x: 227, endPoint y: 165, distance: 138.0
click at [227, 165] on div "Ce sont 400% des fantômes. Taille 100% 400% 1000% Hauteur 2,75" 11,0" 27,5" Lar…" at bounding box center [279, 135] width 378 height 130
click at [229, 172] on div at bounding box center [174, 142] width 168 height 116
drag, startPoint x: 226, startPoint y: 199, endPoint x: 196, endPoint y: 193, distance: 30.5
click at [196, 193] on div at bounding box center [174, 142] width 168 height 116
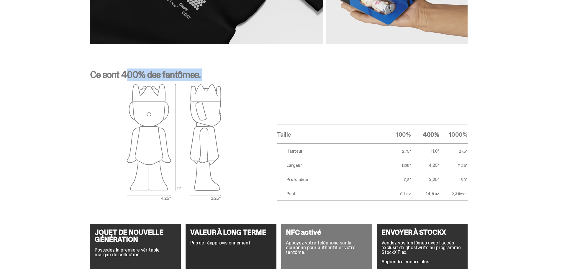
drag, startPoint x: 91, startPoint y: 75, endPoint x: 254, endPoint y: 180, distance: 193.6
click at [250, 183] on div "Ce sont 400% des fantômes. Taille 100% 400% 1000% Hauteur 2,75" 11,0" 27,5" Lar…" at bounding box center [279, 135] width 558 height 159
click at [254, 180] on div at bounding box center [174, 142] width 168 height 116
drag, startPoint x: 297, startPoint y: 136, endPoint x: 482, endPoint y: 201, distance: 195.6
click at [482, 201] on div "Ce sont 400% des fantômes. Taille 100% 400% 1000% Hauteur 2,75" 11,0" 27,5" Lar…" at bounding box center [279, 135] width 558 height 159
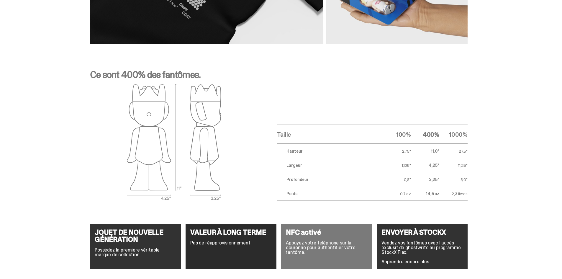
click at [494, 198] on div "Ce sont 400% des fantômes. Taille 100% 400% 1000% Hauteur 2,75" 11,0" 27,5" Lar…" at bounding box center [279, 135] width 558 height 159
click at [511, 208] on div "Ce sont 400% des fantômes. Taille 100% 400% 1000% Hauteur 2,75" 11,0" 27,5" Lar…" at bounding box center [279, 135] width 558 height 159
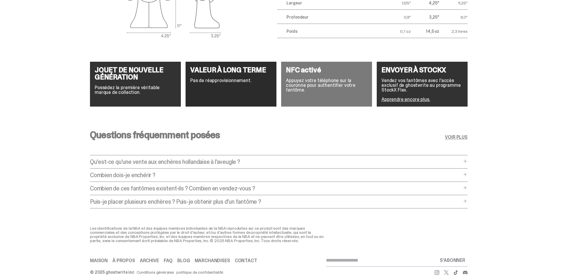
scroll to position [1089, 0]
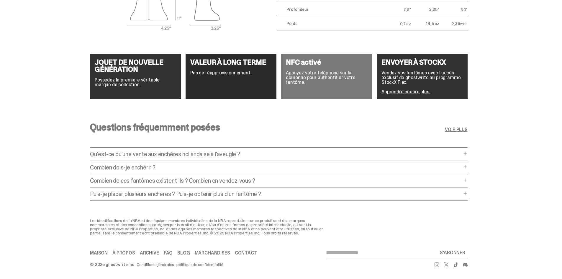
click at [165, 159] on div "Questions fréquemment posées VOIR PLUS Qu'est-ce qu'une vente aux enchères holl…" at bounding box center [279, 163] width 378 height 110
click at [190, 150] on font "Qu'est-ce qu'une vente aux enchères hollandaise à l'aveugle ?" at bounding box center [165, 154] width 150 height 8
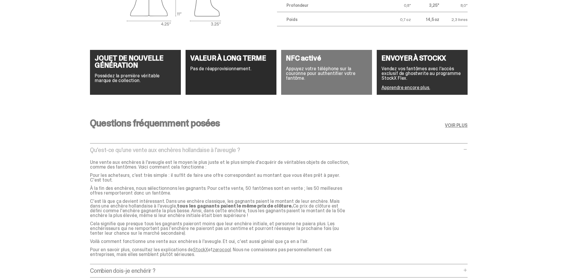
click at [200, 151] on font "Qu'est-ce qu'une vente aux enchères hollandaise à l'aveugle ?" at bounding box center [165, 150] width 150 height 8
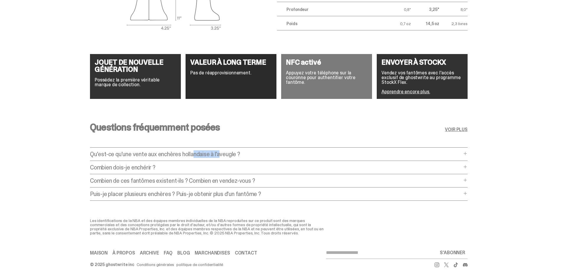
click at [200, 151] on font "Qu'est-ce qu'une vente aux enchères hollandaise à l'aveugle ?" at bounding box center [165, 154] width 150 height 8
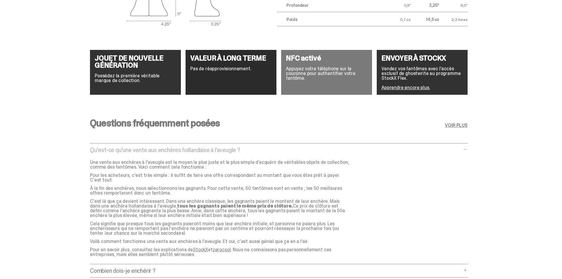
click at [201, 151] on font "Qu'est-ce qu'une vente aux enchères hollandaise à l'aveugle ?" at bounding box center [165, 150] width 150 height 8
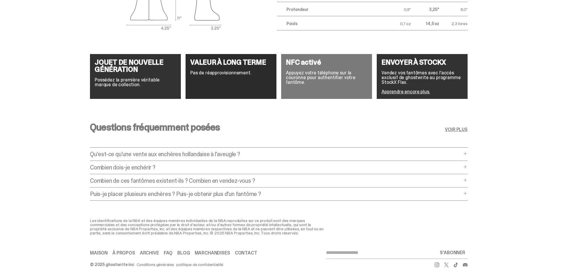
click at [56, 163] on div "Questions fréquemment posées VOIR PLUS Qu'est-ce qu'une vente aux enchères holl…" at bounding box center [279, 163] width 558 height 110
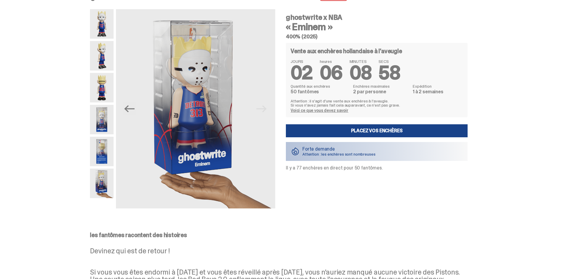
scroll to position [0, 0]
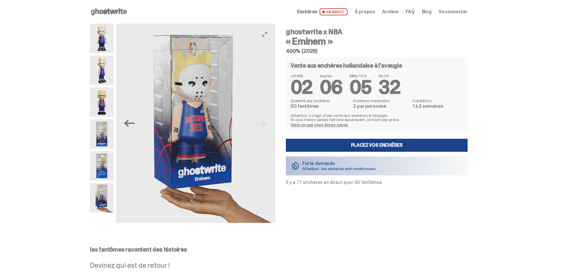
click at [130, 124] on icon "Précédent" at bounding box center [130, 123] width 10 height 7
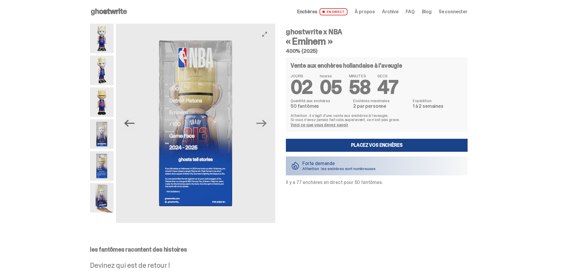
click at [134, 125] on icon "Previous" at bounding box center [129, 123] width 10 height 10
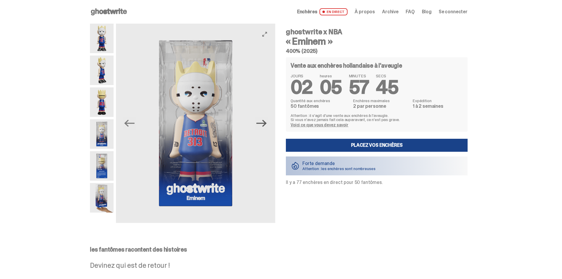
click at [262, 125] on icon "Next" at bounding box center [262, 123] width 10 height 10
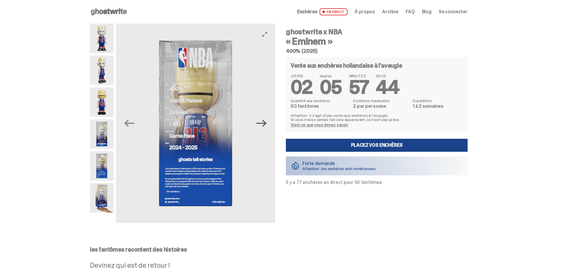
click at [262, 125] on icon "Next" at bounding box center [262, 123] width 10 height 10
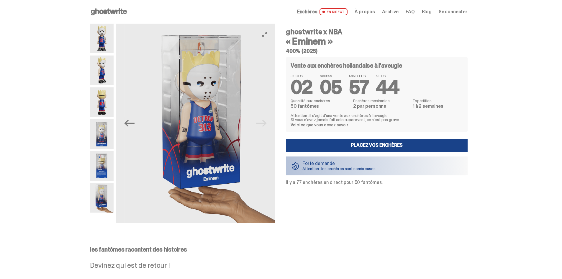
click at [262, 125] on img at bounding box center [204, 123] width 159 height 199
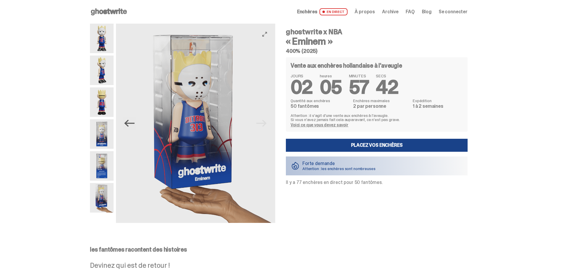
drag, startPoint x: 135, startPoint y: 123, endPoint x: 130, endPoint y: 127, distance: 7.0
click at [130, 125] on icon "Previous" at bounding box center [129, 123] width 10 height 10
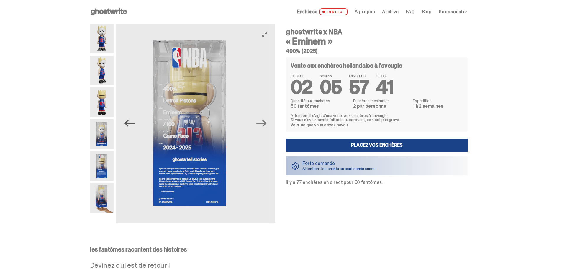
click at [133, 125] on icon "Previous" at bounding box center [129, 123] width 10 height 10
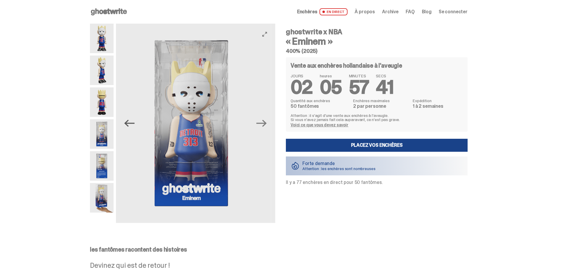
click at [133, 125] on icon "Previous" at bounding box center [129, 123] width 10 height 10
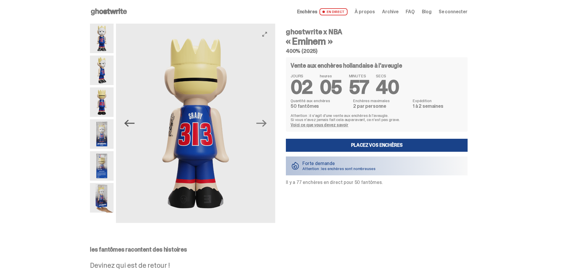
click at [133, 125] on icon "Previous" at bounding box center [129, 123] width 10 height 10
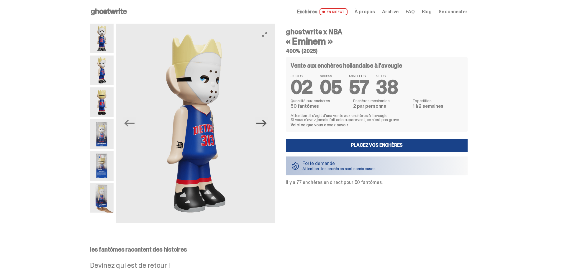
click at [267, 127] on icon "Next" at bounding box center [262, 123] width 10 height 10
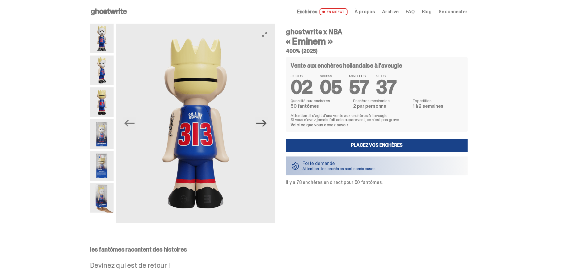
click at [266, 127] on icon "Next" at bounding box center [262, 123] width 10 height 10
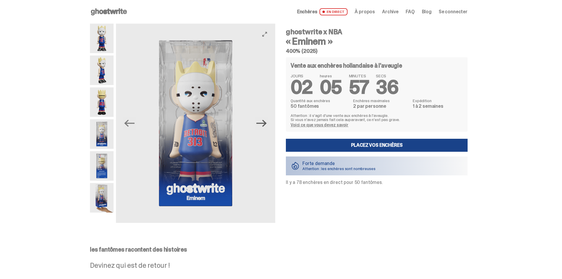
click at [266, 127] on icon "Next" at bounding box center [262, 123] width 10 height 10
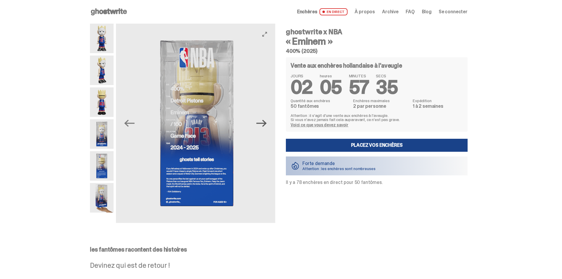
click at [266, 127] on icon "Next" at bounding box center [262, 123] width 10 height 10
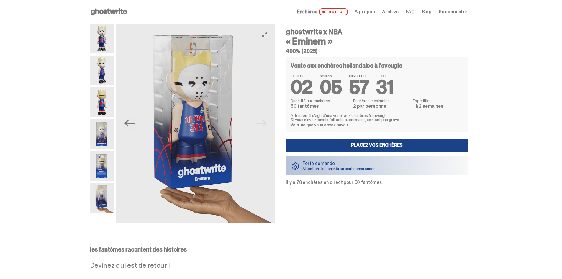
click at [267, 127] on img at bounding box center [195, 123] width 159 height 199
drag, startPoint x: 287, startPoint y: 181, endPoint x: 396, endPoint y: 179, distance: 109.2
click at [396, 179] on div "ghostwrite x NBA « Eminem » 400% (2025) Vente aux enchères hollandaise à l'aveu…" at bounding box center [373, 123] width 189 height 199
drag, startPoint x: 397, startPoint y: 180, endPoint x: 395, endPoint y: 183, distance: 3.6
click at [397, 180] on div "Vente aux enchères hollandaise à l'aveugle JOURS 02 heures 05 MINUTES 57 SECS 2…" at bounding box center [377, 121] width 182 height 128
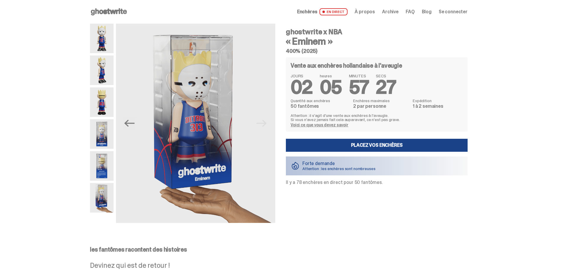
click at [376, 217] on div "ghostwrite x NBA « Eminem » 400% (2025) Vente aux enchères hollandaise à l'aveu…" at bounding box center [373, 123] width 189 height 199
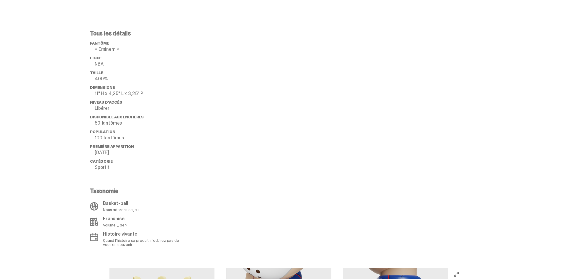
scroll to position [325, 0]
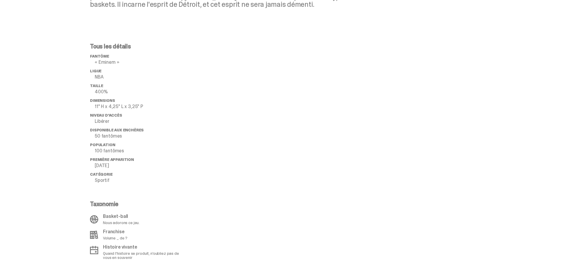
drag, startPoint x: 104, startPoint y: 158, endPoint x: 163, endPoint y: 167, distance: 59.2
click at [163, 167] on div "Tous les détails fantôme « Eminem » Ligue NBA Taille 400% Dimensions 11" H x 4,…" at bounding box center [279, 151] width 558 height 244
click at [162, 167] on p "[DATE]" at bounding box center [140, 165] width 90 height 5
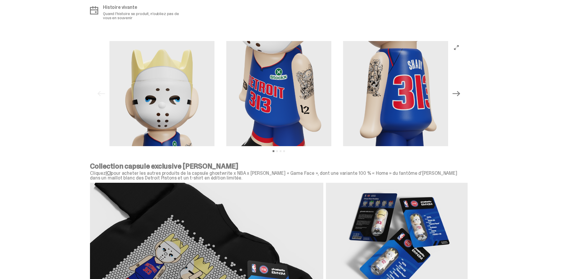
scroll to position [620, 0]
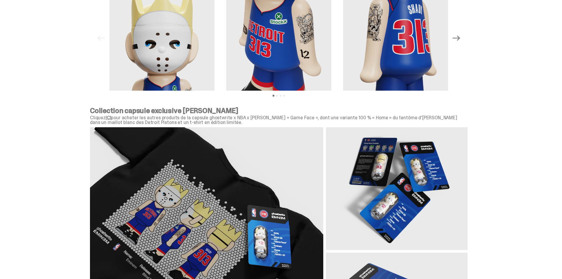
click at [110, 118] on font "ICI" at bounding box center [109, 118] width 6 height 6
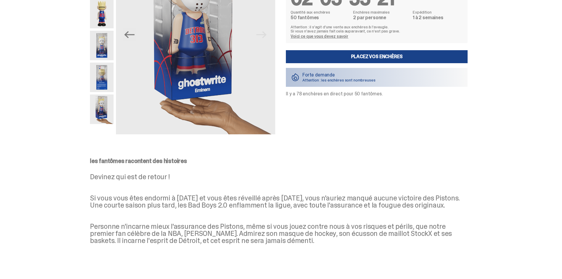
scroll to position [0, 0]
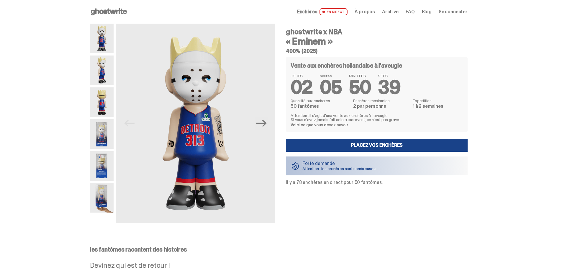
click at [456, 248] on p "les fantômes racontent des histoires" at bounding box center [279, 249] width 378 height 6
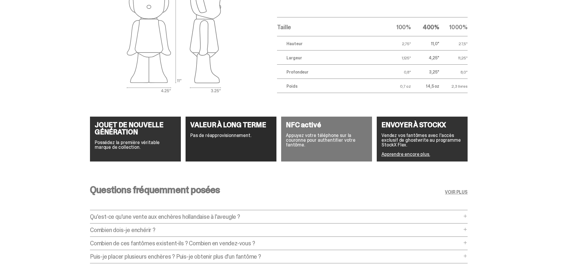
scroll to position [1089, 0]
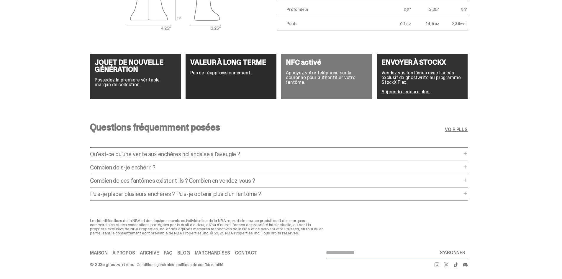
click at [167, 185] on div "Questions fréquemment posées VOIR PLUS Qu'est-ce qu'une vente aux enchères holl…" at bounding box center [279, 163] width 378 height 110
click at [173, 190] on font "Puis-je placer plusieurs enchères ? Puis-je obtenir plus d'un fantôme ?" at bounding box center [175, 194] width 171 height 8
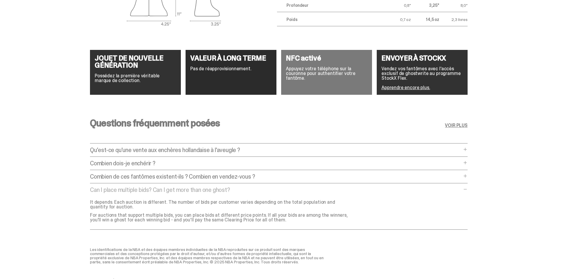
click at [210, 178] on font "Combien de ces fantômes existent-ils ? Combien en vendez-vous ?" at bounding box center [172, 177] width 165 height 8
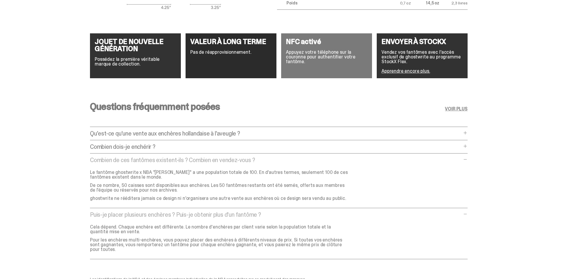
scroll to position [1119, 0]
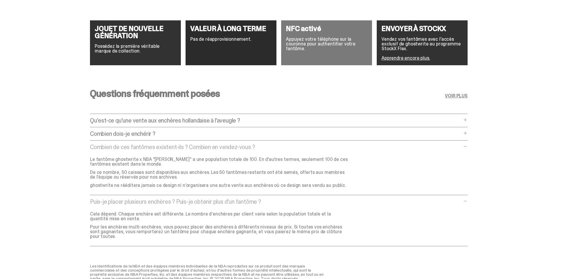
click at [164, 129] on div "Questions fréquemment posées VOIR PLUS Qu'est-ce qu'une vente aux enchères holl…" at bounding box center [279, 169] width 378 height 189
click at [161, 135] on p "Combien dois-je enchérir ?" at bounding box center [276, 134] width 372 height 6
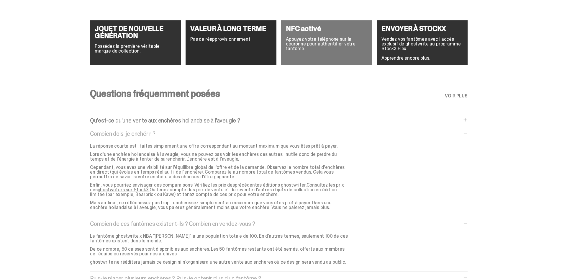
click at [131, 190] on font "ghostwriters sur StockX." at bounding box center [124, 190] width 52 height 6
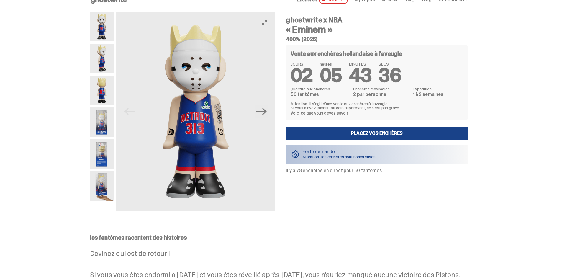
scroll to position [0, 0]
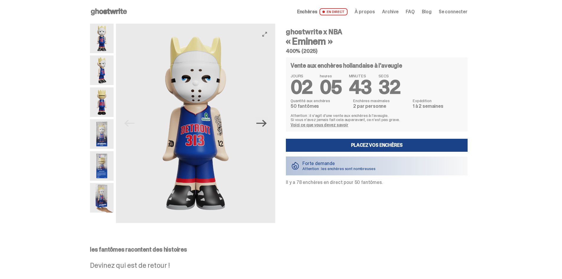
click at [259, 126] on icon "Next" at bounding box center [262, 123] width 10 height 10
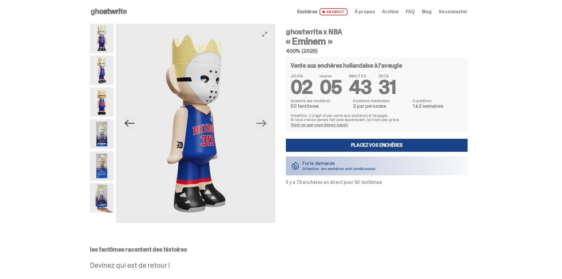
click at [130, 123] on icon "Previous" at bounding box center [129, 123] width 10 height 10
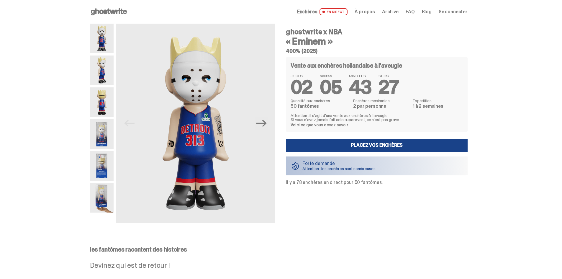
drag, startPoint x: 79, startPoint y: 223, endPoint x: 53, endPoint y: 39, distance: 186.0
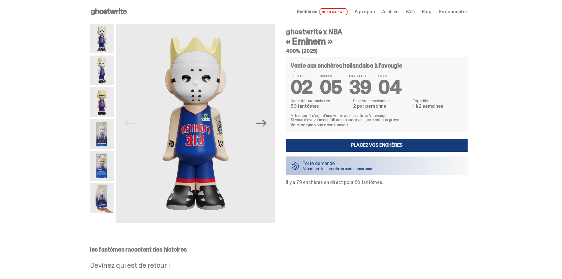
click at [370, 143] on font "Placez vos enchères" at bounding box center [377, 145] width 52 height 6
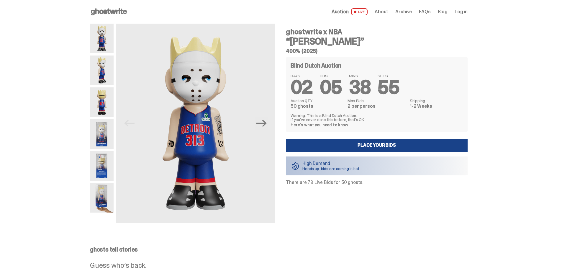
drag, startPoint x: 290, startPoint y: 28, endPoint x: 330, endPoint y: 40, distance: 41.5
click at [330, 40] on div "ghostwrite x NBA “Eminem” 400% (2025)" at bounding box center [377, 40] width 182 height 25
copy div "ghostwrite x NBA “[PERSON_NAME]”"
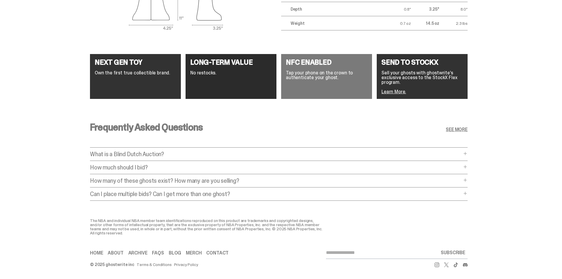
scroll to position [1094, 0]
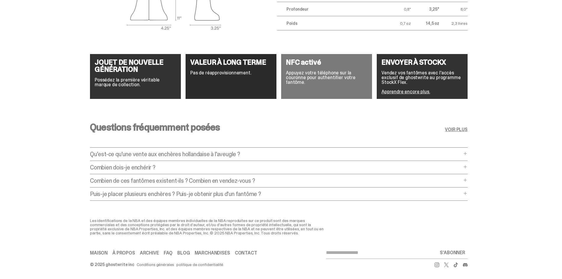
click at [150, 150] on font "Qu'est-ce qu'une vente aux enchères hollandaise à l'aveugle ?" at bounding box center [165, 154] width 150 height 8
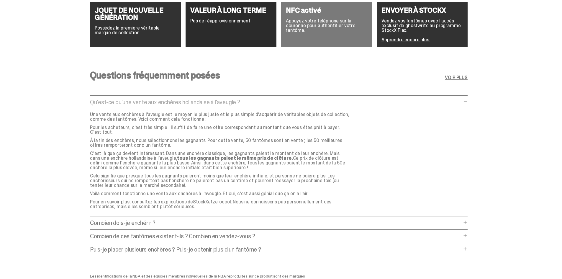
scroll to position [1153, 0]
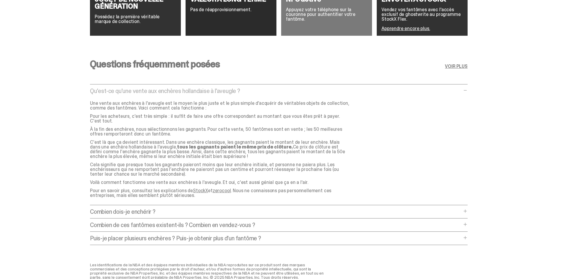
click at [154, 208] on font "Combien dois-je enchérir ?" at bounding box center [123, 212] width 66 height 8
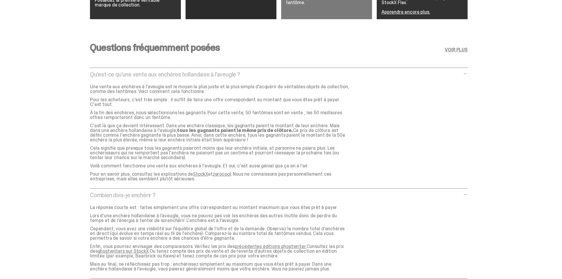
scroll to position [1182, 0]
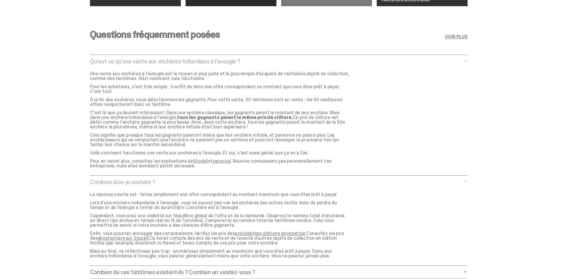
drag, startPoint x: 195, startPoint y: 216, endPoint x: 333, endPoint y: 223, distance: 138.3
click at [333, 223] on p "Cependant, vous avez une visibilité sur l'équilibre global de l'offre et de la …" at bounding box center [220, 220] width 260 height 14
click at [258, 223] on p "Cependant, vous avez une visibilité sur l'équilibre global de l'offre et de la …" at bounding box center [220, 220] width 260 height 14
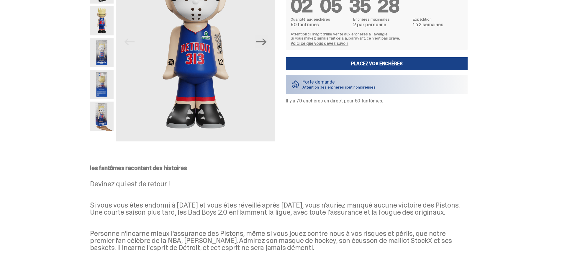
scroll to position [0, 0]
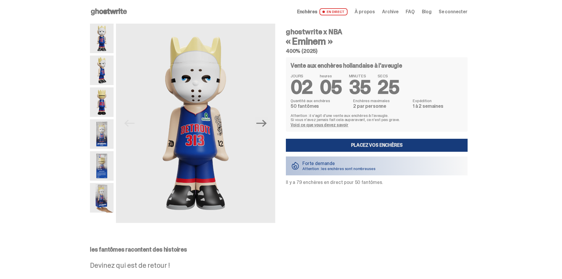
click at [337, 142] on link "Placez vos enchères" at bounding box center [377, 145] width 182 height 13
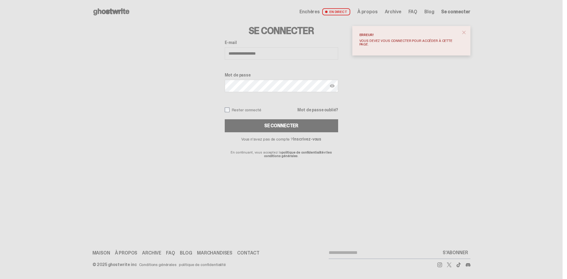
type input "**********"
click at [225, 119] on button "Se connecter" at bounding box center [281, 125] width 113 height 13
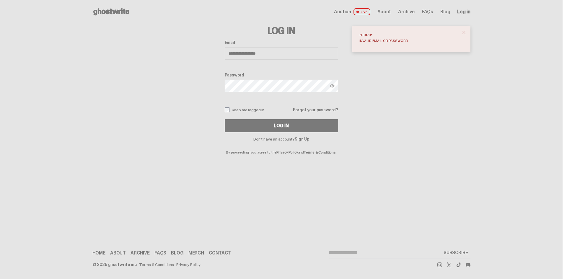
click at [465, 32] on span "close" at bounding box center [464, 33] width 6 height 6
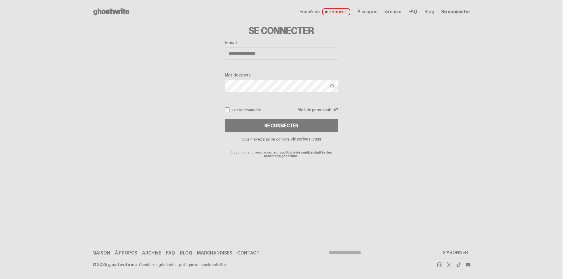
click at [298, 141] on font "Inscrivez-vous" at bounding box center [307, 138] width 28 height 5
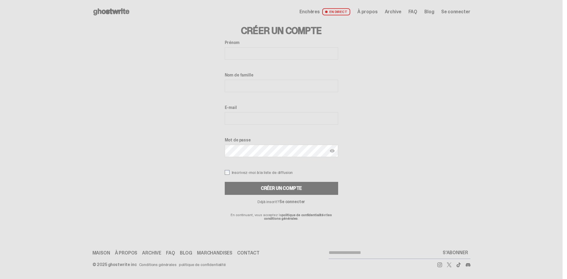
click at [266, 55] on input "Prénom" at bounding box center [281, 53] width 113 height 12
type input "*"
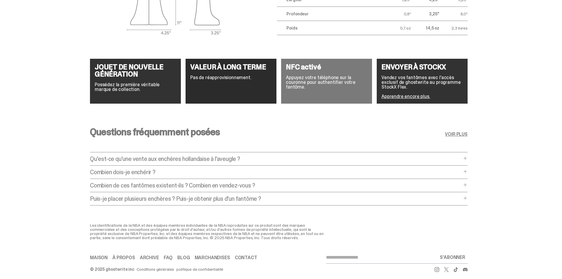
scroll to position [1094, 0]
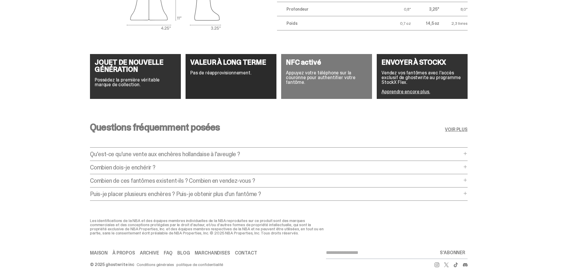
click at [229, 177] on font "Combien de ces fantômes existent-ils ? Combien en vendez-vous ?" at bounding box center [172, 181] width 165 height 8
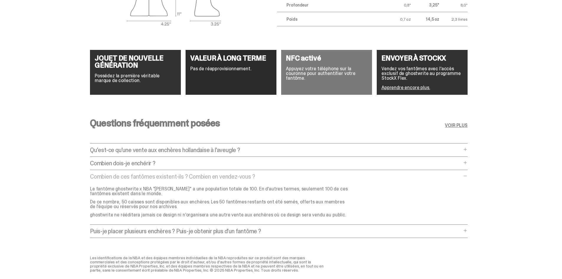
click at [226, 161] on p "Combien dois-je enchérir ?" at bounding box center [276, 163] width 372 height 6
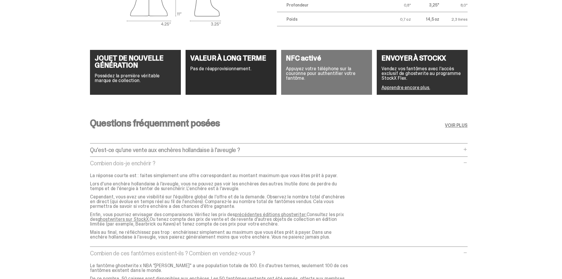
click at [104, 217] on font "ghostwriters sur StockX." at bounding box center [124, 219] width 52 height 6
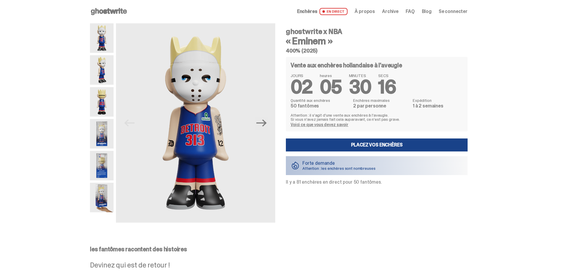
scroll to position [0, 0]
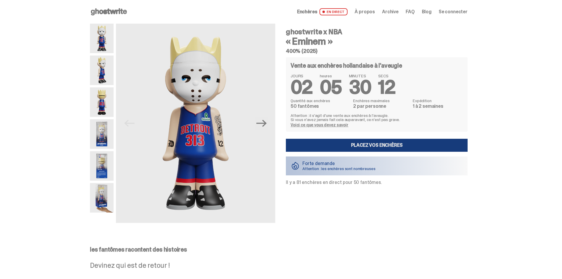
click at [384, 142] on font "Placez vos enchères" at bounding box center [377, 145] width 52 height 6
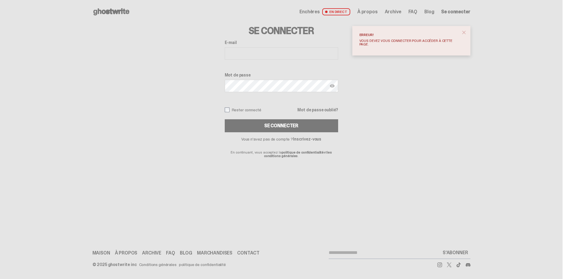
click at [274, 48] on input "E-mail" at bounding box center [281, 53] width 113 height 12
type input "**********"
click at [225, 119] on button "Se connecter" at bounding box center [281, 125] width 113 height 13
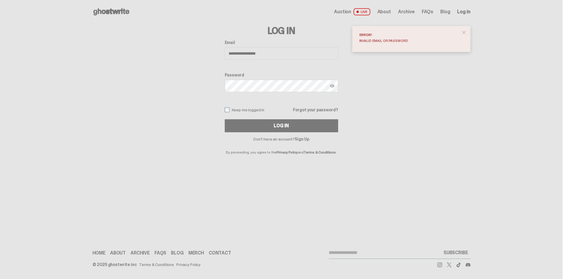
click at [400, 46] on div "Error! Invalid email or password" at bounding box center [411, 39] width 118 height 26
click at [467, 10] on span "Log in" at bounding box center [463, 11] width 13 height 5
click at [303, 137] on link "Sign Up" at bounding box center [302, 138] width 14 height 5
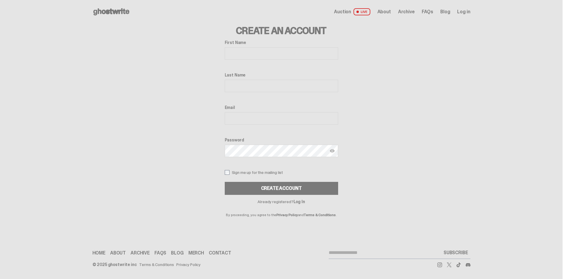
click at [287, 56] on input "First Name" at bounding box center [281, 53] width 113 height 12
type input "******"
click at [262, 85] on input "Last Name" at bounding box center [281, 86] width 113 height 12
type input "*****"
click at [270, 117] on input "Email" at bounding box center [281, 118] width 113 height 12
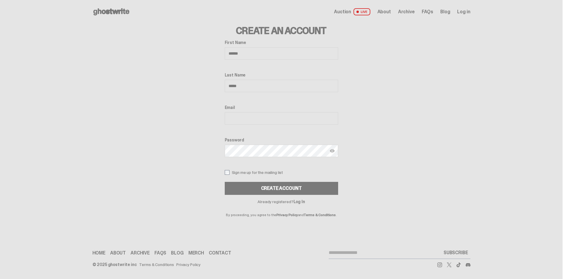
type input "**********"
click at [328, 185] on button "Create Account" at bounding box center [281, 188] width 113 height 13
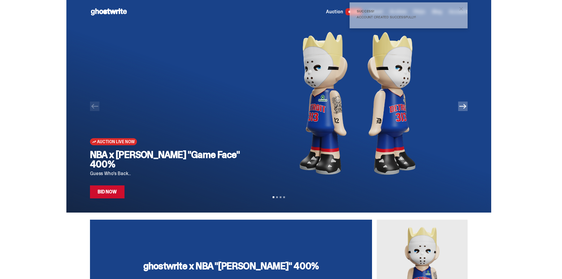
click at [123, 144] on span "Auction Live Now" at bounding box center [115, 141] width 37 height 5
click at [120, 144] on span "Auction Live Now" at bounding box center [115, 141] width 37 height 5
click at [112, 193] on link "Bid Now" at bounding box center [107, 191] width 35 height 13
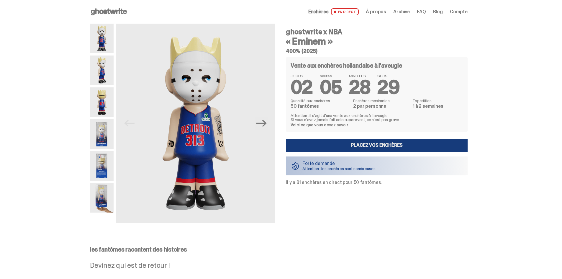
click at [379, 143] on font "Placez vos enchères" at bounding box center [377, 145] width 52 height 6
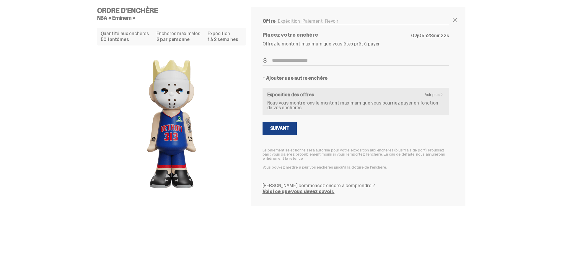
click at [437, 93] on font "Voir plus" at bounding box center [432, 94] width 15 height 5
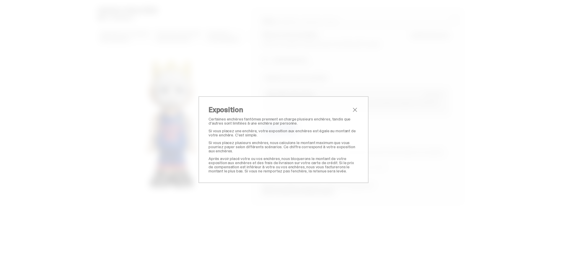
click at [355, 110] on span "fermer" at bounding box center [354, 109] width 7 height 7
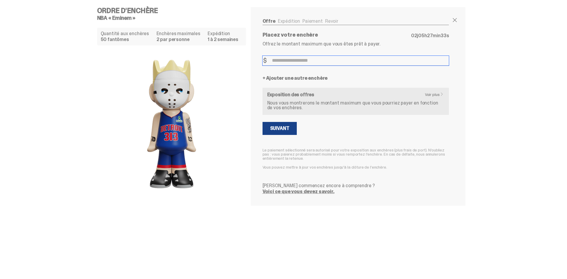
click at [291, 58] on input "Montant de l'enchère" at bounding box center [355, 61] width 187 height 10
click at [288, 21] on ul "Offre Expédition Paiement Revoir" at bounding box center [355, 22] width 187 height 6
click at [305, 21] on ul "Offre Expédition Paiement Revoir" at bounding box center [355, 22] width 187 height 6
click at [302, 61] on input "Montant de l'enchère" at bounding box center [355, 61] width 187 height 10
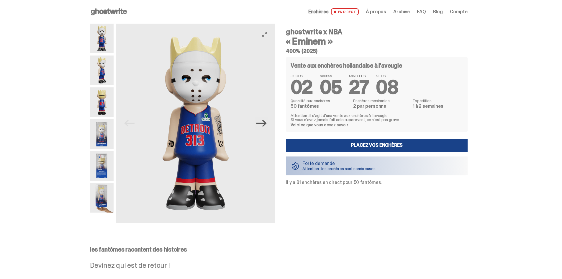
click at [264, 126] on icon "Next" at bounding box center [262, 123] width 10 height 10
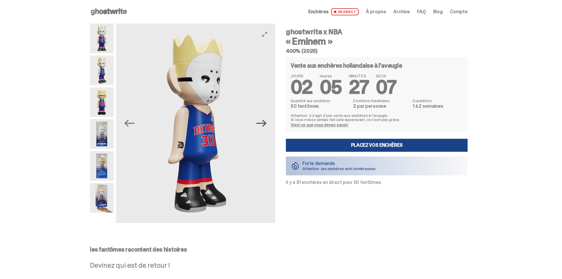
click at [264, 126] on icon "Next" at bounding box center [262, 123] width 10 height 10
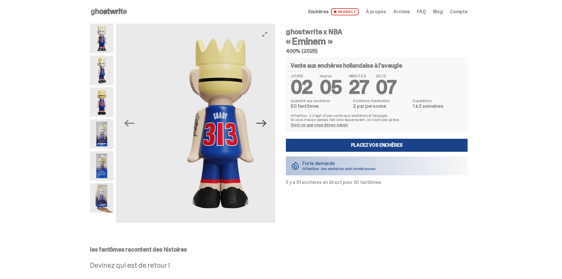
click at [264, 126] on icon "Next" at bounding box center [262, 123] width 10 height 10
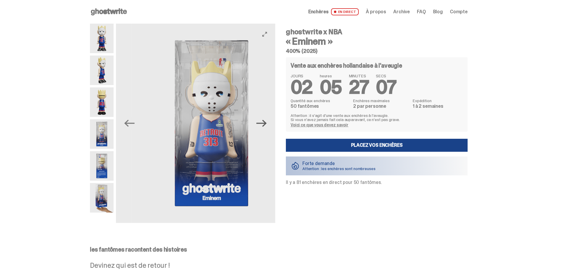
click at [264, 126] on icon "Next" at bounding box center [262, 123] width 10 height 10
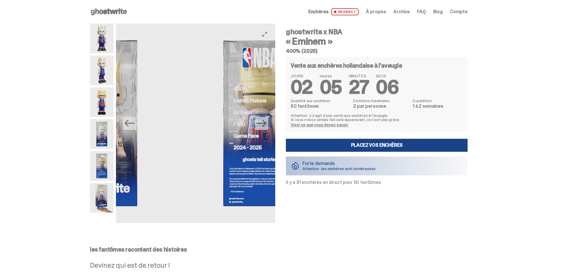
click at [264, 126] on icon "Next" at bounding box center [262, 123] width 10 height 10
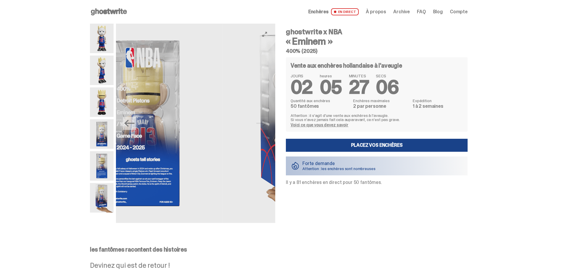
click at [264, 126] on img at bounding box center [302, 123] width 159 height 199
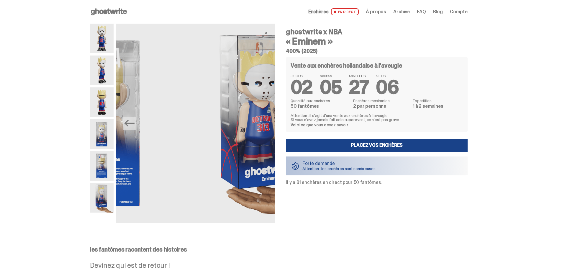
click at [264, 126] on img at bounding box center [262, 123] width 159 height 199
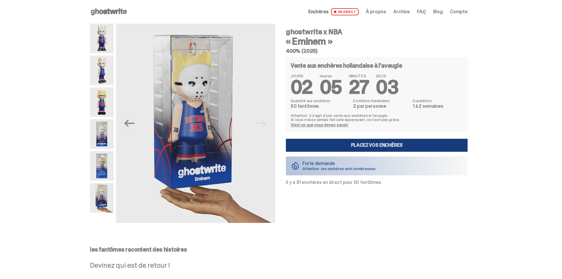
click at [322, 146] on link "Placez vos enchères" at bounding box center [377, 145] width 182 height 13
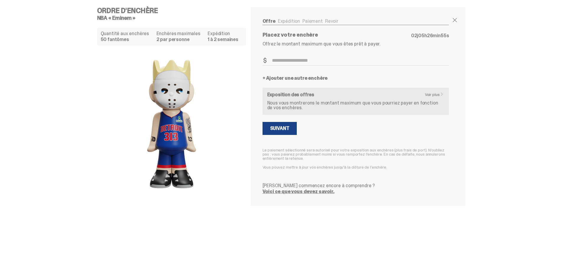
click at [285, 20] on ul "Offre Expédition Paiement Revoir" at bounding box center [355, 22] width 187 height 6
click at [299, 20] on ul "Offre Expédition Paiement Revoir" at bounding box center [355, 22] width 187 height 6
click at [300, 61] on input "Montant de l'enchère" at bounding box center [355, 61] width 187 height 10
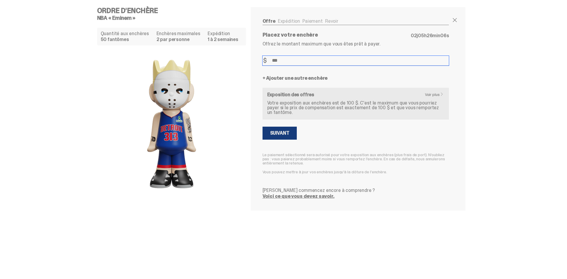
type input "***"
click at [285, 127] on button "Suivant" at bounding box center [279, 133] width 35 height 13
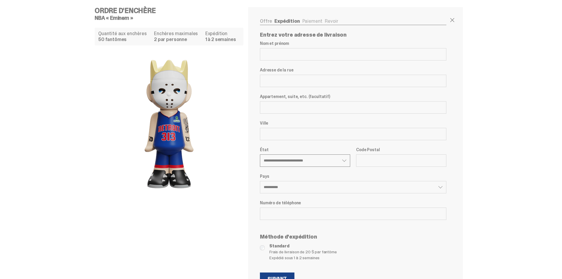
click at [308, 154] on select "**********" at bounding box center [305, 160] width 90 height 12
click at [301, 160] on select "**********" at bounding box center [305, 160] width 90 height 12
click at [320, 158] on select "**********" at bounding box center [305, 160] width 90 height 12
click at [298, 187] on select "**********" at bounding box center [353, 187] width 187 height 12
click at [291, 184] on select "**********" at bounding box center [353, 187] width 187 height 12
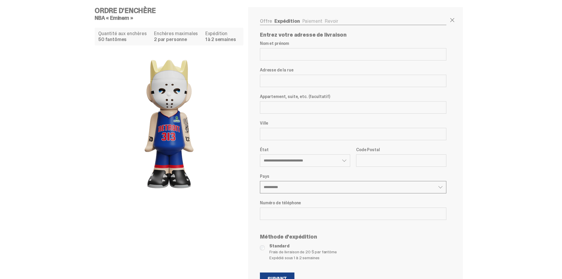
click at [440, 185] on select "**********" at bounding box center [353, 187] width 187 height 12
click at [442, 186] on div "**********" at bounding box center [353, 187] width 187 height 12
click at [442, 184] on div "**********" at bounding box center [353, 187] width 187 height 12
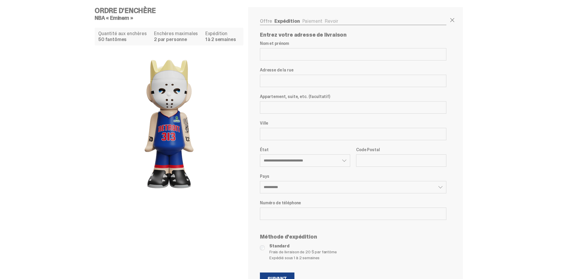
click at [442, 187] on div "**********" at bounding box center [353, 187] width 187 height 12
click at [441, 186] on div "**********" at bounding box center [353, 187] width 187 height 12
click at [442, 188] on div "**********" at bounding box center [353, 187] width 187 height 12
click at [452, 165] on div "Offre Expédition Paiement Revoir Quantité aux enchères 50 fantômes Enchères max…" at bounding box center [353, 153] width 210 height 293
click at [441, 188] on select "**********" at bounding box center [353, 187] width 187 height 12
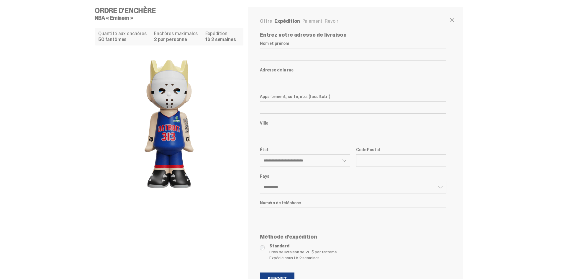
click at [262, 181] on select "**********" at bounding box center [353, 187] width 187 height 12
click at [312, 23] on ul "Offre Expédition Paiement Revoir" at bounding box center [353, 22] width 187 height 6
click at [312, 22] on ul "Offre Expédition Paiement Revoir" at bounding box center [353, 22] width 187 height 6
click at [311, 20] on ul "Offre Expédition Paiement Revoir" at bounding box center [353, 22] width 187 height 6
click at [298, 50] on input "Nom et prénom" at bounding box center [353, 54] width 187 height 12
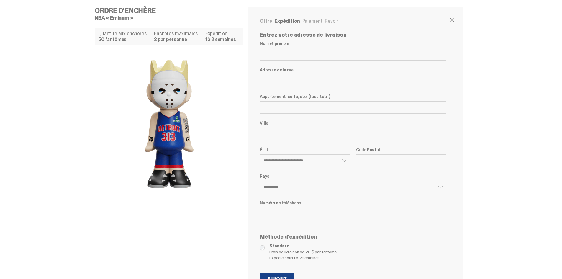
click at [302, 72] on label "Adresse de la rue" at bounding box center [353, 70] width 187 height 5
click at [302, 75] on input "Adresse de la rue" at bounding box center [353, 81] width 187 height 12
click at [300, 77] on input "Adresse de la rue" at bounding box center [353, 81] width 187 height 12
click at [306, 102] on input "Appartement, suite, etc. (facultatif)" at bounding box center [353, 107] width 187 height 12
click at [305, 130] on input "Ville" at bounding box center [353, 134] width 187 height 12
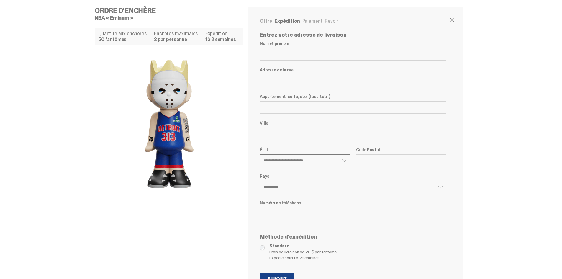
click at [312, 158] on select "**********" at bounding box center [305, 160] width 90 height 12
click at [336, 161] on select "**********" at bounding box center [305, 160] width 90 height 12
click at [392, 157] on input "Code Postal" at bounding box center [401, 160] width 90 height 12
type input "**"
select select
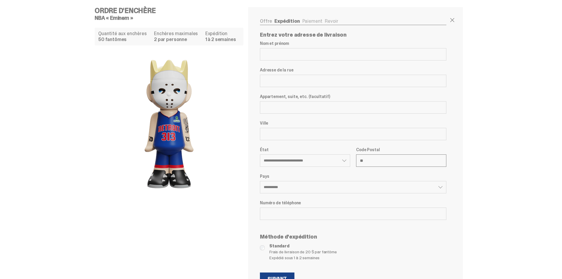
select select "**"
select select
select select "**"
type input "****"
select select
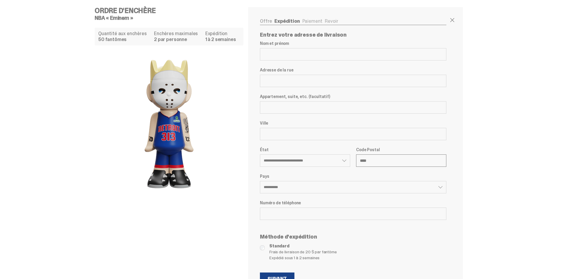
select select "**"
select select
select select "**"
type input "*****"
select select
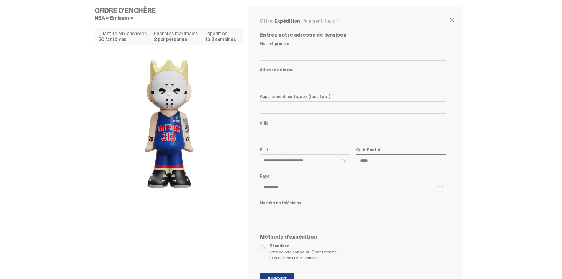
select select "**"
type input "*****"
click at [315, 186] on select "**********" at bounding box center [353, 187] width 187 height 12
click at [262, 181] on select "**********" at bounding box center [353, 187] width 187 height 12
click at [309, 196] on div "**********" at bounding box center [353, 151] width 187 height 220
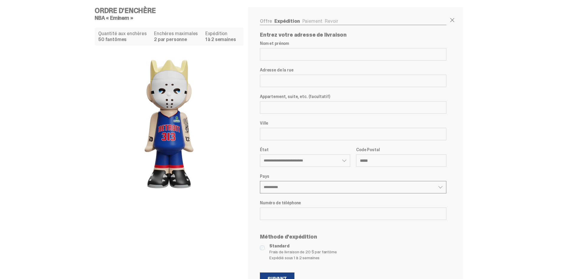
click at [306, 188] on select "**********" at bounding box center [353, 187] width 187 height 12
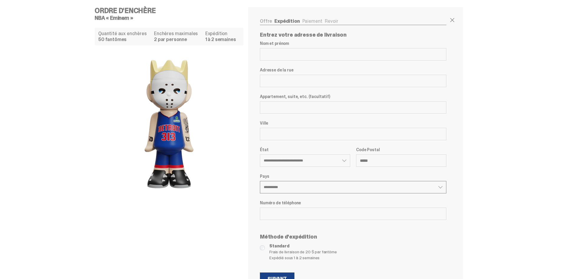
click at [306, 188] on select "**********" at bounding box center [353, 187] width 187 height 12
click at [377, 165] on input "*****" at bounding box center [401, 160] width 90 height 12
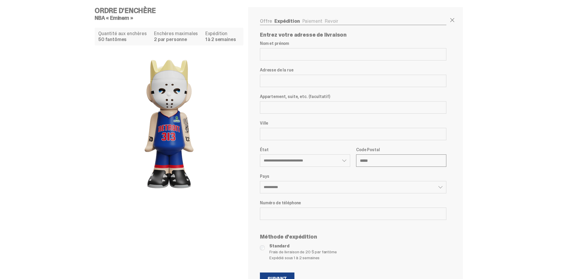
drag, startPoint x: 386, startPoint y: 158, endPoint x: 335, endPoint y: 161, distance: 51.8
click at [335, 161] on div "**********" at bounding box center [353, 160] width 187 height 27
select select
select select "**"
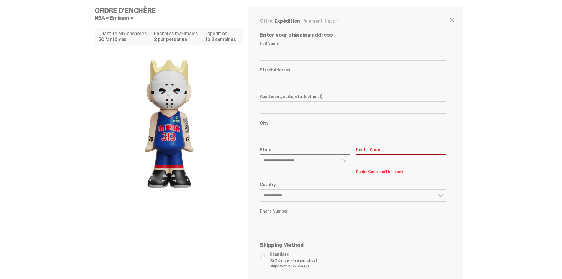
click at [301, 161] on select "**********" at bounding box center [305, 160] width 90 height 12
click at [262, 154] on select "**********" at bounding box center [305, 160] width 90 height 12
click at [308, 192] on select "**********" at bounding box center [353, 195] width 187 height 12
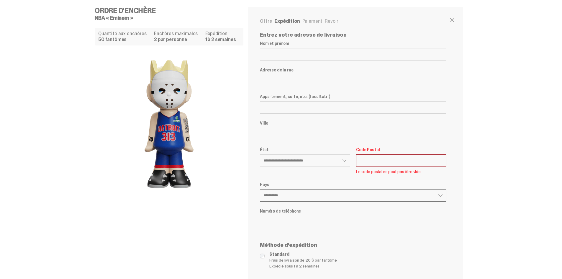
click at [308, 192] on select "**********" at bounding box center [353, 195] width 187 height 12
click at [313, 19] on ul "Offre Expédition Paiement Revoir" at bounding box center [353, 22] width 187 height 6
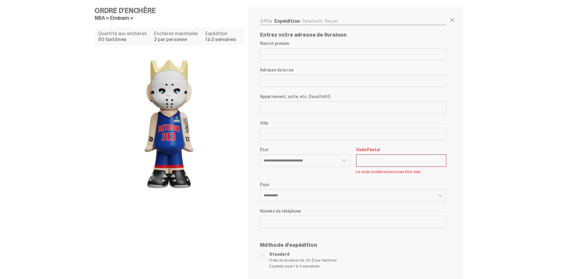
click at [313, 19] on ul "Offre Expédition Paiement Revoir" at bounding box center [353, 22] width 187 height 6
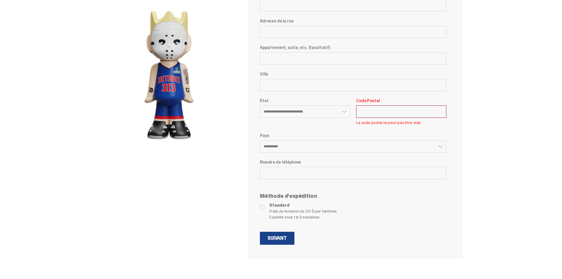
scroll to position [54, 0]
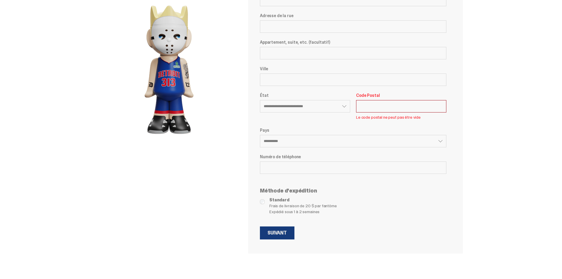
click at [287, 233] on font "Suivant" at bounding box center [277, 233] width 19 height 6
select select
select select "**"
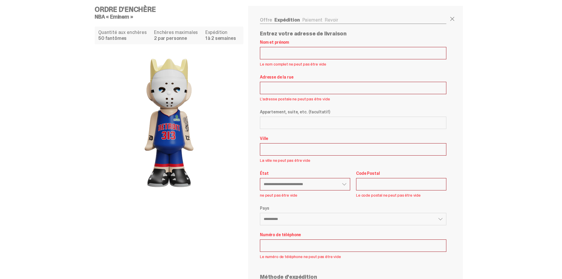
scroll to position [0, 0]
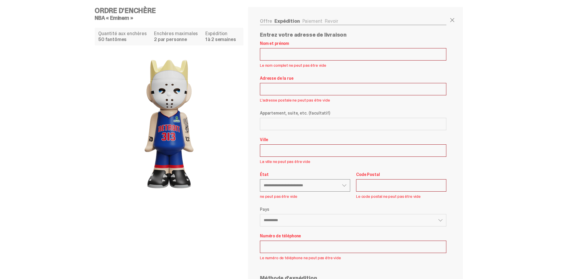
click at [306, 180] on select "**********" at bounding box center [305, 185] width 90 height 12
drag, startPoint x: 307, startPoint y: 185, endPoint x: 306, endPoint y: 190, distance: 4.2
click at [307, 185] on select "**********" at bounding box center [305, 185] width 90 height 12
click at [291, 221] on select "**********" at bounding box center [353, 220] width 187 height 12
click at [262, 214] on select "**********" at bounding box center [353, 220] width 187 height 12
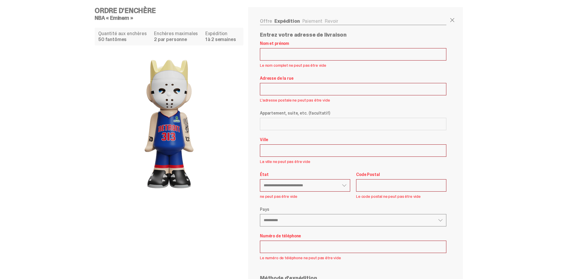
click at [286, 218] on select "**********" at bounding box center [353, 220] width 187 height 12
click at [262, 214] on select "**********" at bounding box center [353, 220] width 187 height 12
click at [286, 228] on div "**********" at bounding box center [353, 171] width 187 height 261
click at [286, 220] on select "**********" at bounding box center [353, 220] width 187 height 12
click at [262, 214] on select "**********" at bounding box center [353, 220] width 187 height 12
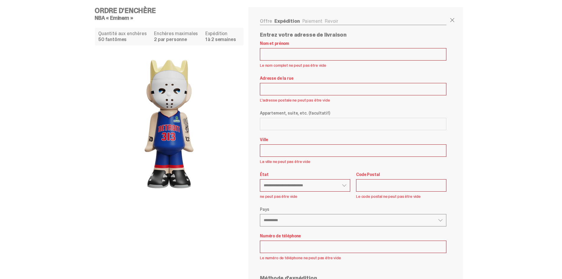
click at [288, 215] on select "**********" at bounding box center [353, 220] width 187 height 12
drag, startPoint x: 293, startPoint y: 217, endPoint x: 293, endPoint y: 224, distance: 7.7
click at [293, 217] on select "**********" at bounding box center [353, 220] width 187 height 12
click at [293, 227] on div "**********" at bounding box center [353, 171] width 187 height 261
click at [295, 218] on select "**********" at bounding box center [353, 220] width 187 height 12
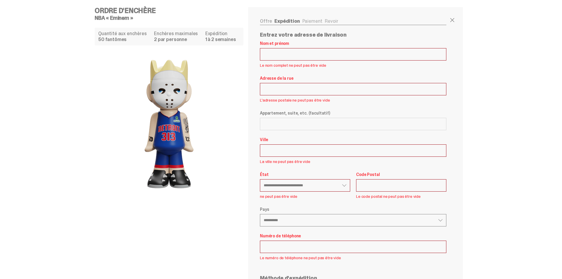
click at [262, 214] on select "**********" at bounding box center [353, 220] width 187 height 12
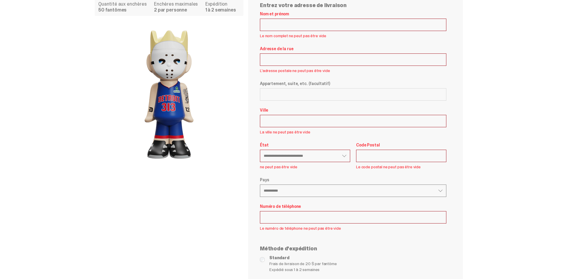
click at [301, 191] on select "**********" at bounding box center [353, 190] width 187 height 12
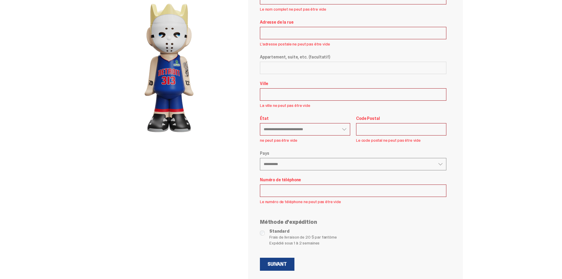
scroll to position [59, 0]
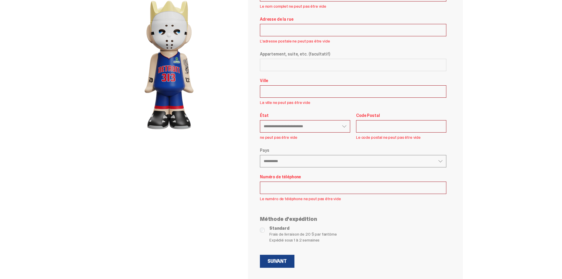
click at [293, 162] on select "**********" at bounding box center [353, 161] width 187 height 12
click at [262, 155] on select "**********" at bounding box center [353, 161] width 187 height 12
click at [294, 166] on select "**********" at bounding box center [353, 161] width 187 height 12
click at [262, 155] on select "**********" at bounding box center [353, 161] width 187 height 12
click at [293, 165] on select "**********" at bounding box center [353, 161] width 187 height 12
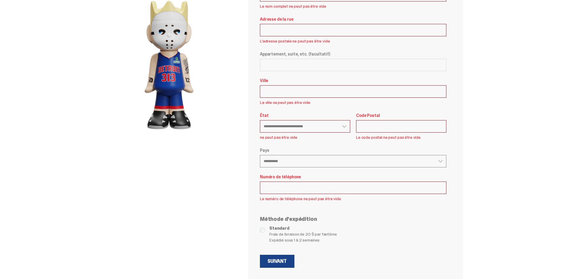
click at [262, 155] on select "**********" at bounding box center [353, 161] width 187 height 12
click at [294, 164] on select "**********" at bounding box center [353, 161] width 187 height 12
click at [262, 155] on select "**********" at bounding box center [353, 161] width 187 height 12
click at [295, 164] on select "**********" at bounding box center [353, 161] width 187 height 12
click at [262, 155] on select "**********" at bounding box center [353, 161] width 187 height 12
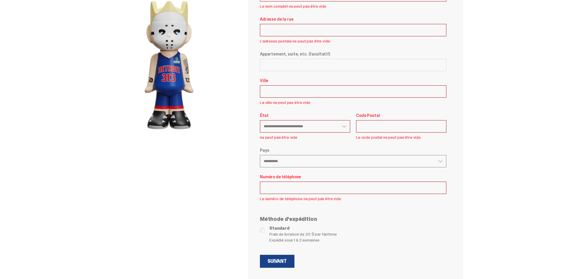
click at [293, 159] on select "**********" at bounding box center [353, 161] width 187 height 12
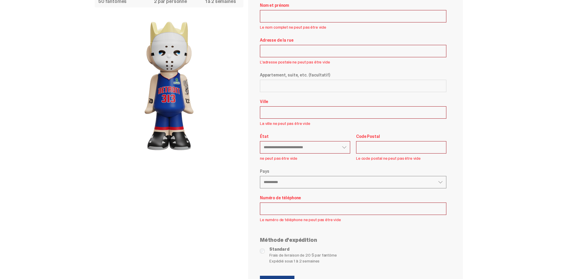
scroll to position [0, 0]
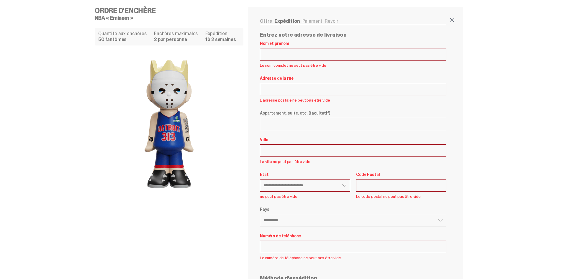
click at [453, 19] on span at bounding box center [452, 20] width 7 height 7
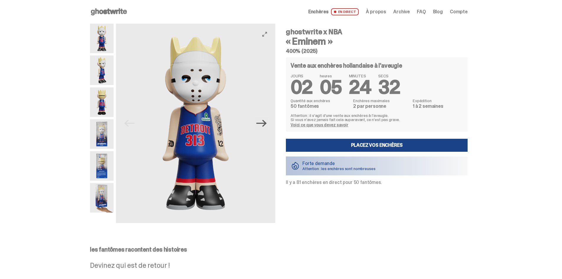
click at [261, 120] on icon "Next" at bounding box center [262, 123] width 10 height 10
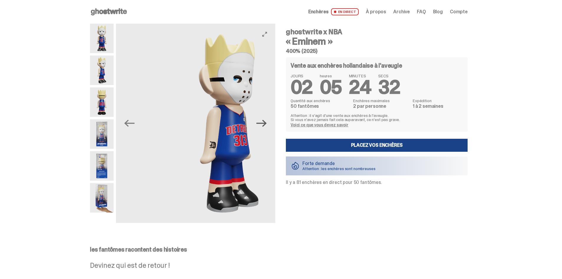
click at [261, 120] on icon "Next" at bounding box center [262, 123] width 10 height 10
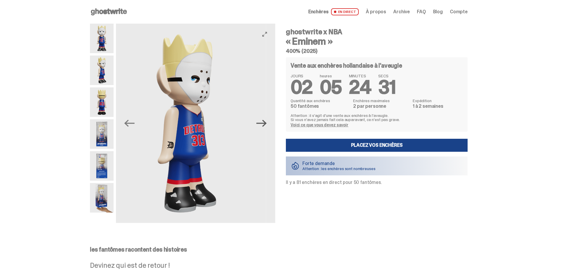
click at [261, 120] on icon "Next" at bounding box center [262, 123] width 10 height 10
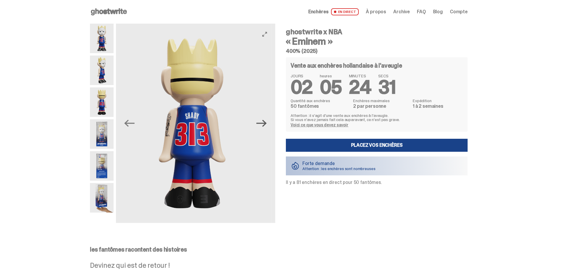
click at [261, 120] on icon "Next" at bounding box center [262, 123] width 10 height 10
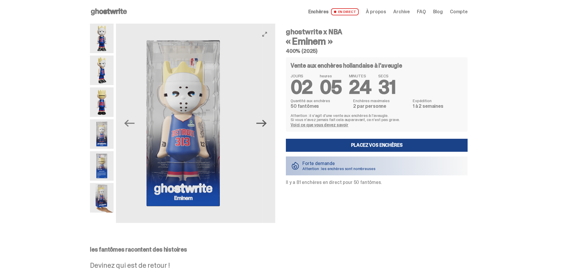
click at [261, 120] on icon "Next" at bounding box center [262, 123] width 10 height 10
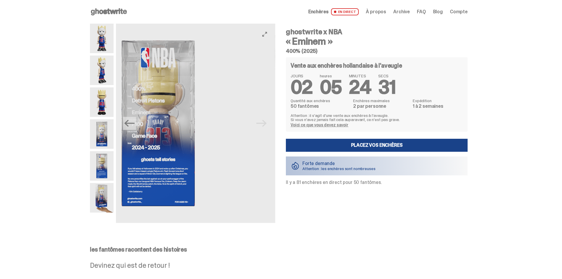
click at [261, 120] on img at bounding box center [317, 123] width 159 height 199
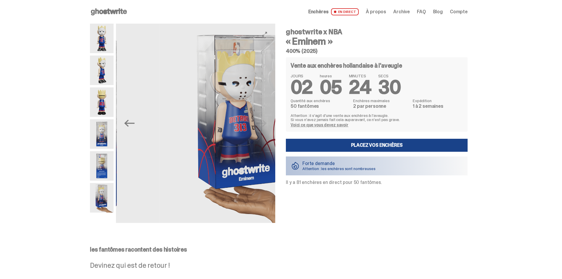
click at [261, 120] on img at bounding box center [239, 123] width 159 height 199
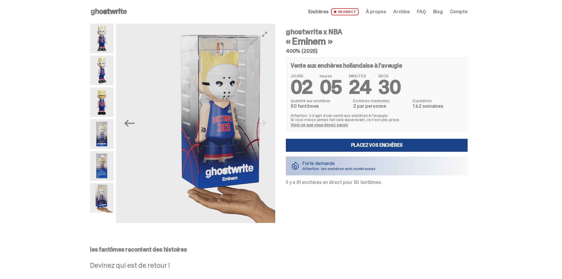
click at [261, 120] on img at bounding box center [222, 123] width 159 height 199
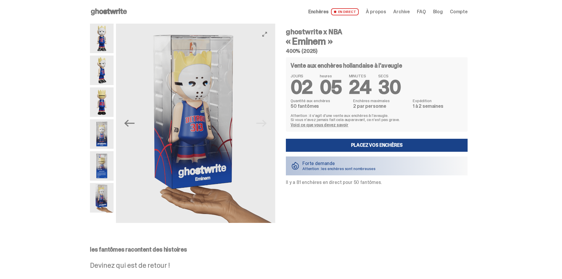
click at [143, 122] on img at bounding box center [195, 123] width 159 height 199
click at [140, 122] on img at bounding box center [195, 123] width 159 height 199
click at [132, 125] on icon "Previous" at bounding box center [129, 123] width 10 height 10
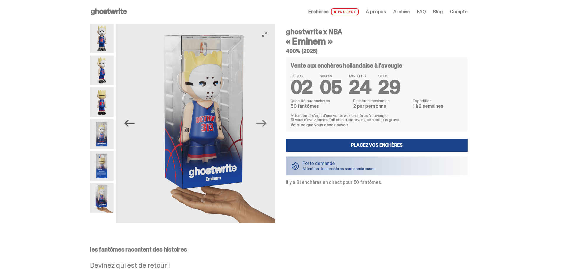
click at [132, 125] on icon "Previous" at bounding box center [129, 123] width 10 height 10
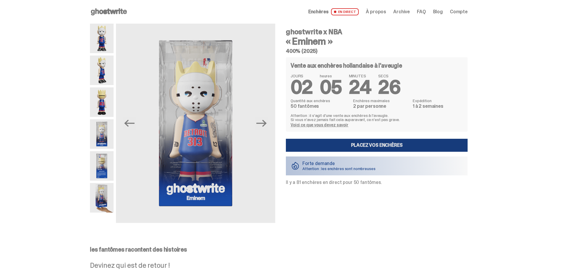
click at [358, 146] on font "Placez vos enchères" at bounding box center [377, 145] width 52 height 6
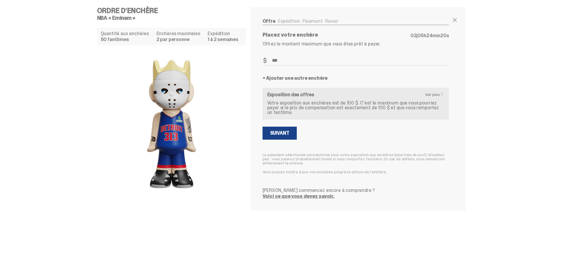
click at [299, 193] on font "Voici ce que vous devez savoir." at bounding box center [298, 196] width 72 height 6
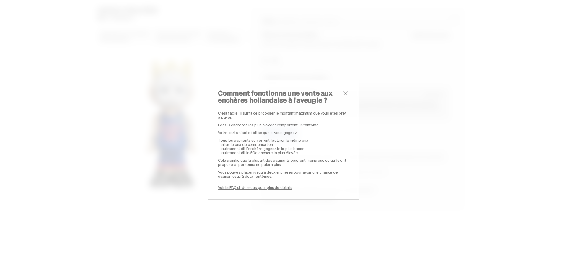
click at [285, 187] on font "Voir la FAQ ci-dessous pour plus de détails" at bounding box center [255, 187] width 74 height 5
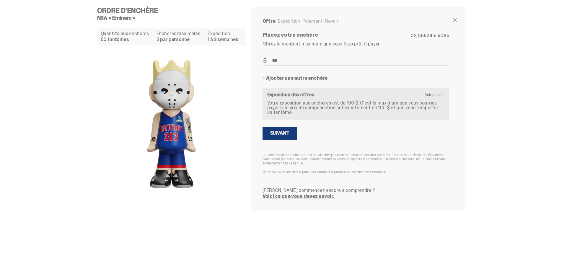
click at [279, 130] on font "Suivant" at bounding box center [279, 133] width 19 height 6
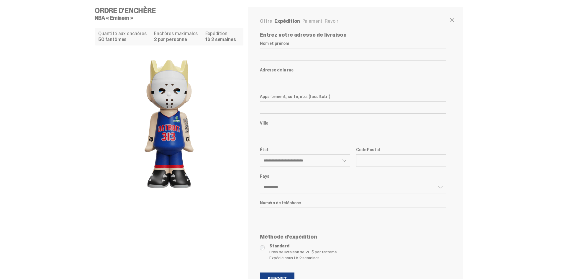
click at [301, 180] on div "**********" at bounding box center [353, 183] width 187 height 19
click at [303, 188] on select "**********" at bounding box center [353, 187] width 187 height 12
click at [299, 184] on select "**********" at bounding box center [353, 187] width 187 height 12
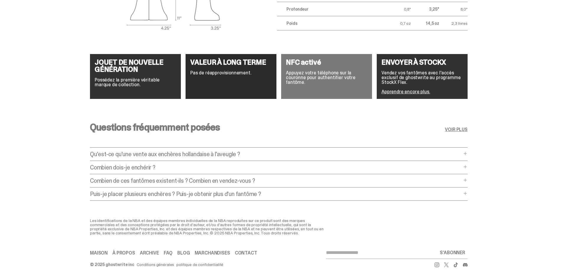
scroll to position [1094, 0]
click at [149, 190] on font "Puis-je placer plusieurs enchères ? Puis-je obtenir plus d'un fantôme ?" at bounding box center [175, 194] width 171 height 8
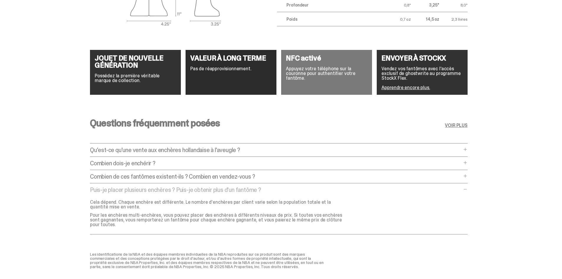
click at [175, 174] on font "Combien de ces fantômes existent-ils ? Combien en vendez-vous ?" at bounding box center [172, 177] width 165 height 8
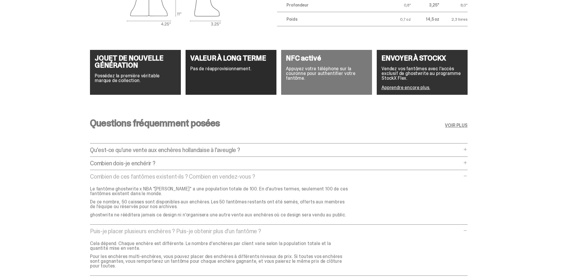
click at [189, 165] on p "Combien dois-je enchérir ?" at bounding box center [276, 163] width 372 height 6
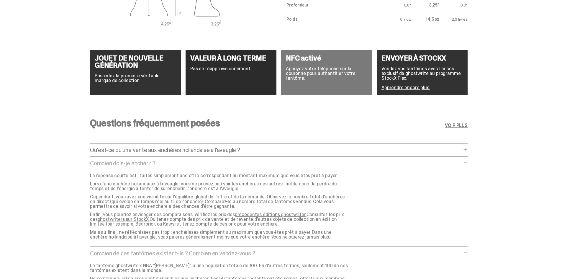
click at [199, 151] on font "Qu'est-ce qu'une vente aux enchères hollandaise à l'aveugle ?" at bounding box center [165, 150] width 150 height 8
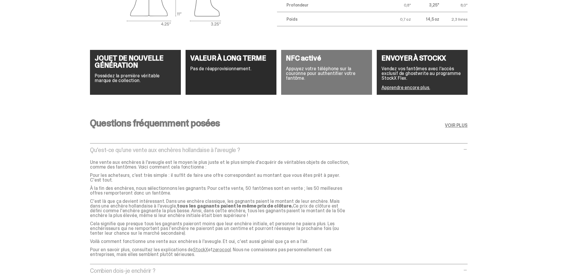
click at [464, 123] on font "VOIR PLUS" at bounding box center [456, 125] width 23 height 6
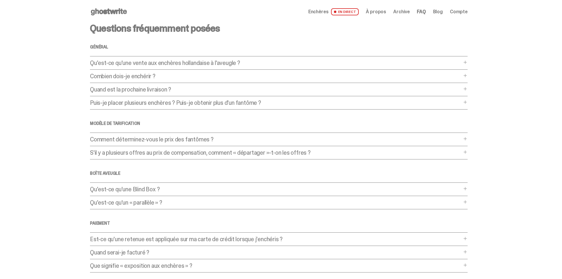
click at [150, 143] on div "Comment déterminez-vous le prix des fantômes ? Comment déterminez-vous le prix …" at bounding box center [279, 141] width 378 height 10
click at [151, 139] on font "Comment déterminez-vous le prix des fantômes ?" at bounding box center [152, 139] width 124 height 8
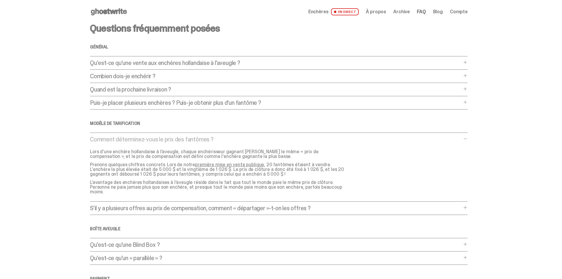
drag, startPoint x: 59, startPoint y: 140, endPoint x: 22, endPoint y: 84, distance: 67.5
click at [22, 84] on main "Quelque chose s'est mal passé ! Accrochez-vous pendant que nous revenons sur la…" at bounding box center [279, 208] width 558 height 368
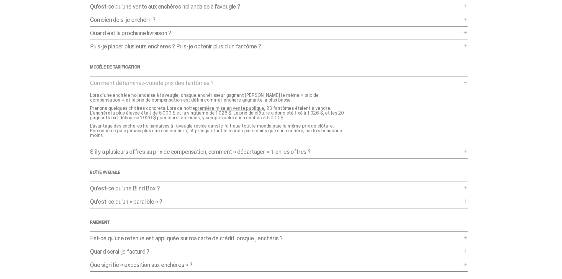
scroll to position [59, 0]
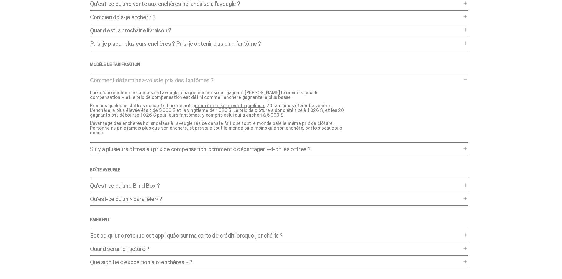
click at [201, 232] on font "Est-ce qu'une retenue est appliquée sur ma carte de crédit lorsque j'enchéris ?" at bounding box center [186, 236] width 193 height 8
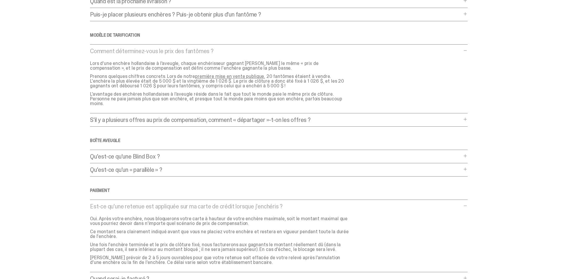
scroll to position [89, 0]
click at [154, 204] on font "Est-ce qu'une retenue est appliquée sur ma carte de crédit lorsque j'enchéris ?" at bounding box center [186, 206] width 193 height 8
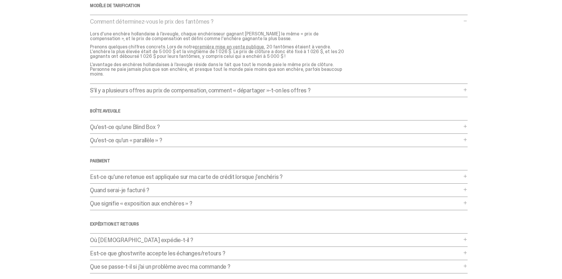
scroll to position [118, 0]
click at [149, 186] on font "Quand serai-je facturé ?" at bounding box center [119, 190] width 59 height 8
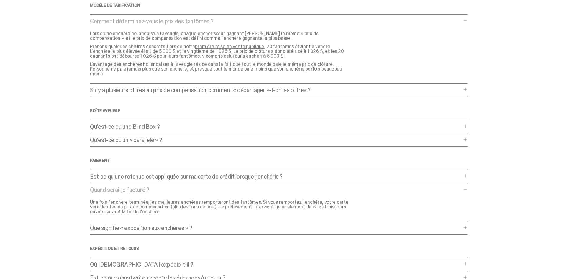
click at [149, 186] on font "Quand serai-je facturé ?" at bounding box center [119, 190] width 59 height 8
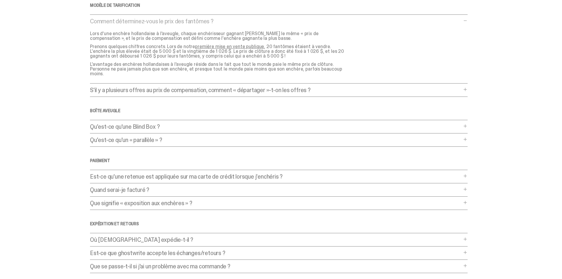
click at [148, 230] on div "Questions fréquemment posées Général Qu'est-ce qu'une vente aux enchères hollan…" at bounding box center [279, 90] width 378 height 368
click at [150, 236] on font "Où [DEMOGRAPHIC_DATA] expédie-t-il ?" at bounding box center [141, 240] width 103 height 8
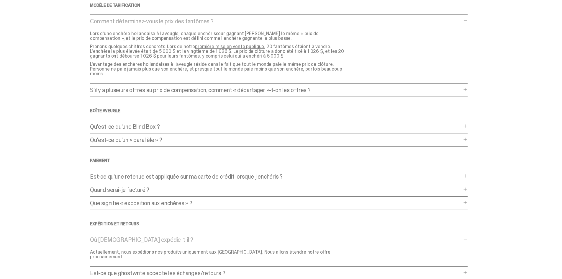
scroll to position [148, 0]
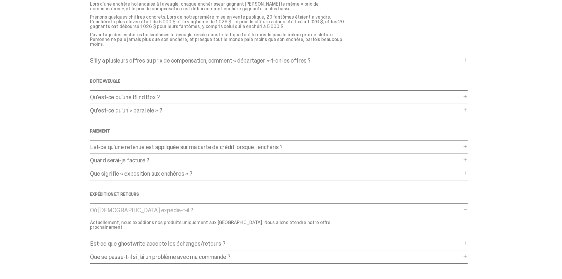
click at [166, 207] on p "Où [DEMOGRAPHIC_DATA] expédie-t-il ?" at bounding box center [276, 210] width 372 height 6
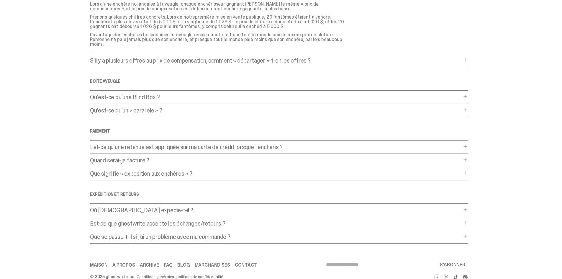
click at [166, 207] on p "Où [DEMOGRAPHIC_DATA] expédie-t-il ?" at bounding box center [276, 210] width 372 height 6
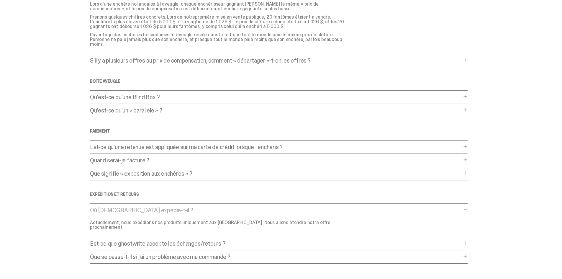
click at [166, 207] on p "Où [DEMOGRAPHIC_DATA] expédie-t-il ?" at bounding box center [276, 210] width 372 height 6
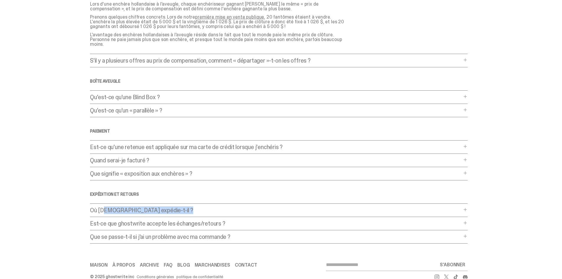
click at [166, 207] on p "Où [DEMOGRAPHIC_DATA] expédie-t-il ?" at bounding box center [276, 210] width 372 height 6
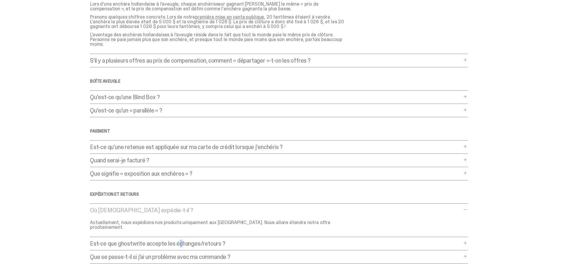
click at [172, 229] on div "Questions fréquemment posées Général Qu'est-ce qu'une vente aux enchères hollan…" at bounding box center [279, 70] width 378 height 388
click at [173, 240] on font "Est-ce que ghostwrite accepte les échanges/retours ?" at bounding box center [157, 244] width 135 height 8
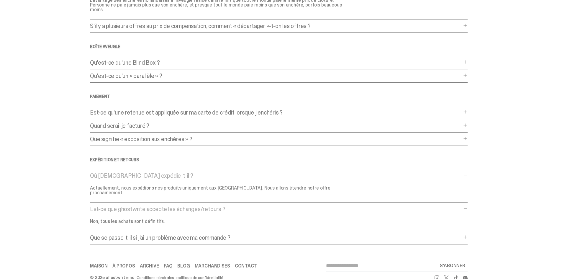
scroll to position [186, 0]
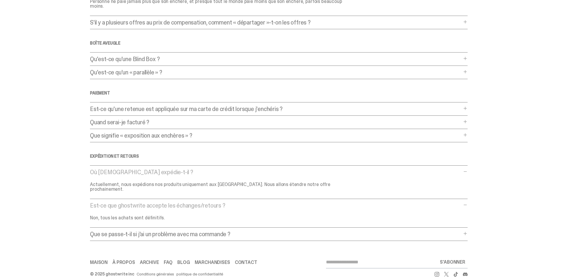
click at [176, 230] on font "Que se passe-t-il si j'ai un problème avec ma commande ?" at bounding box center [160, 234] width 141 height 8
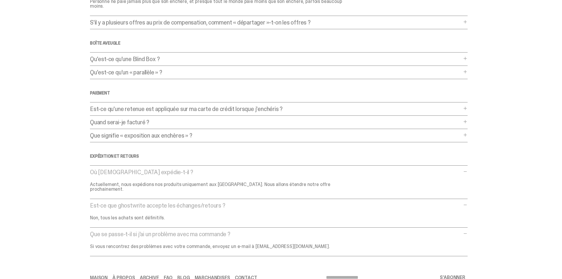
click at [184, 230] on font "Que se passe-t-il si j'ai un problème avec ma commande ?" at bounding box center [160, 234] width 141 height 8
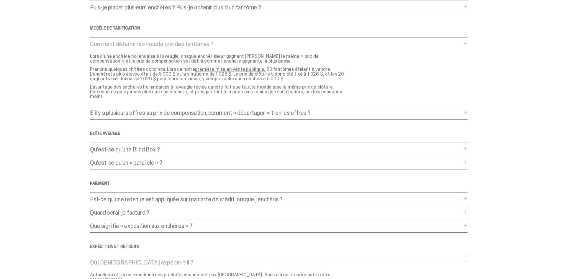
scroll to position [0, 0]
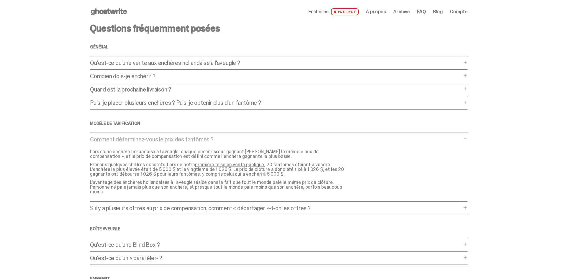
click at [346, 11] on font "EN DIRECT" at bounding box center [347, 11] width 18 height 5
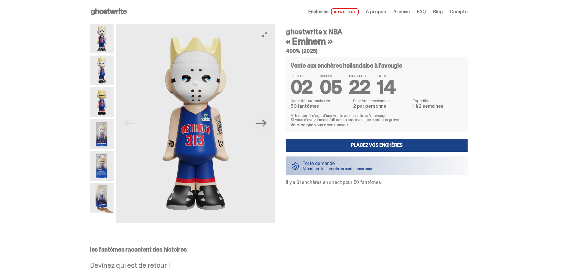
click at [268, 123] on button "Next" at bounding box center [261, 123] width 13 height 13
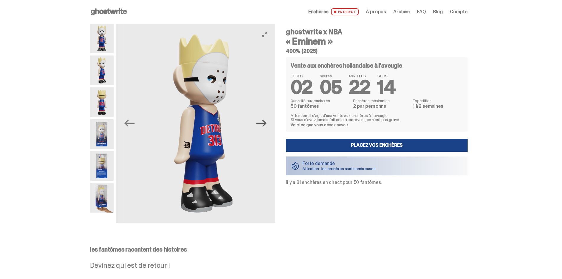
click at [265, 123] on icon "Next" at bounding box center [262, 123] width 10 height 10
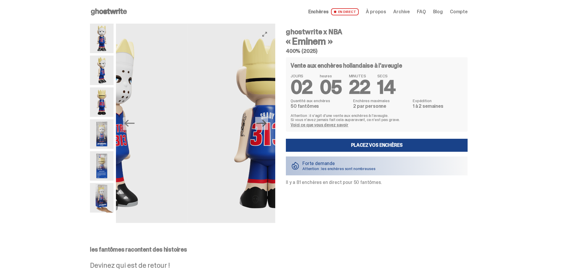
click at [265, 123] on icon "Next" at bounding box center [262, 123] width 10 height 10
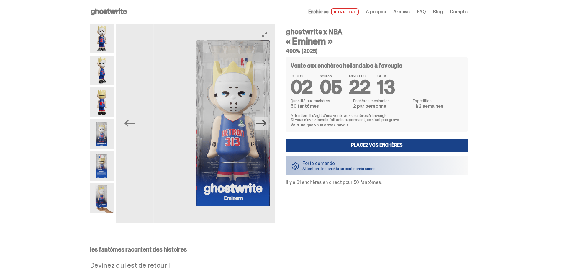
click at [265, 123] on icon "Next" at bounding box center [262, 123] width 10 height 10
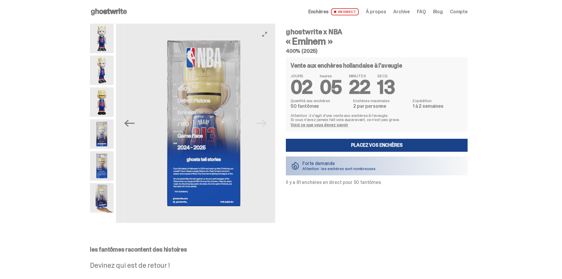
click at [284, 123] on img at bounding box center [363, 123] width 159 height 199
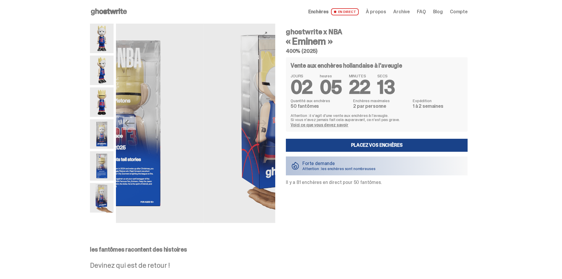
click at [265, 123] on img at bounding box center [283, 123] width 159 height 199
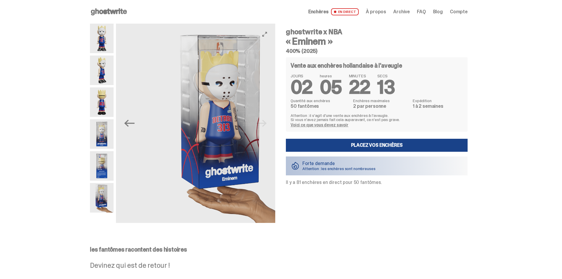
click at [265, 123] on img at bounding box center [222, 123] width 159 height 199
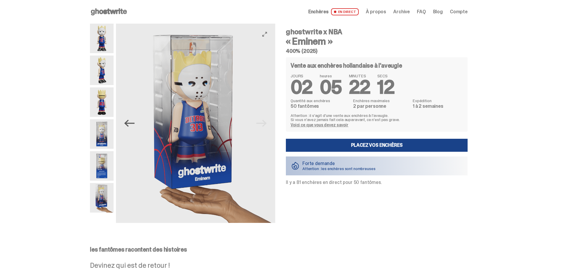
click at [135, 121] on icon "Previous" at bounding box center [129, 123] width 10 height 10
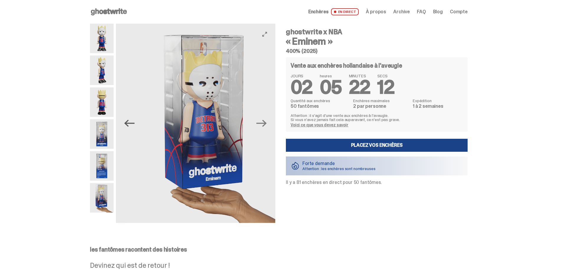
click at [135, 121] on icon "Previous" at bounding box center [129, 123] width 10 height 10
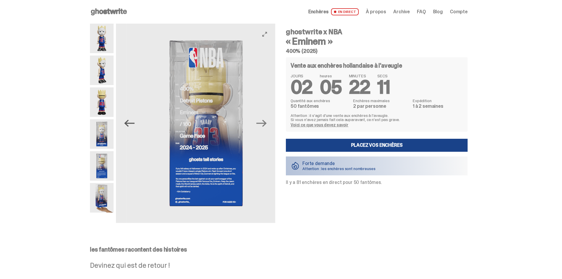
click at [135, 121] on icon "Previous" at bounding box center [129, 123] width 10 height 10
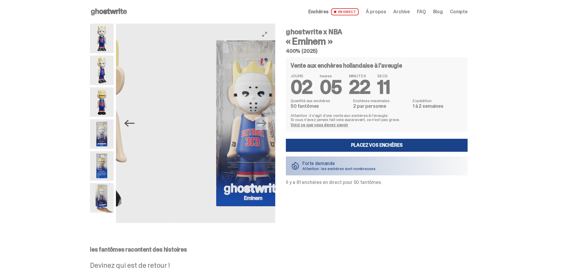
click at [135, 121] on icon "Previous" at bounding box center [129, 123] width 10 height 10
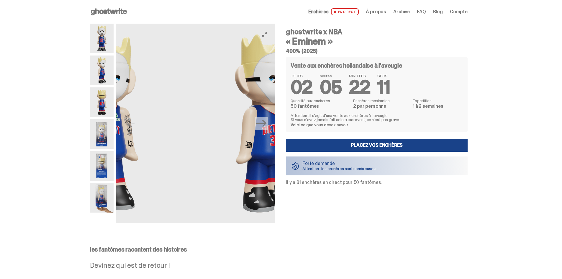
click at [134, 117] on img at bounding box center [105, 123] width 159 height 199
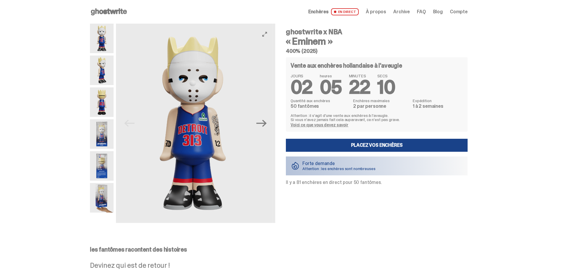
click at [132, 122] on img at bounding box center [192, 123] width 159 height 199
